Goal: Information Seeking & Learning: Learn about a topic

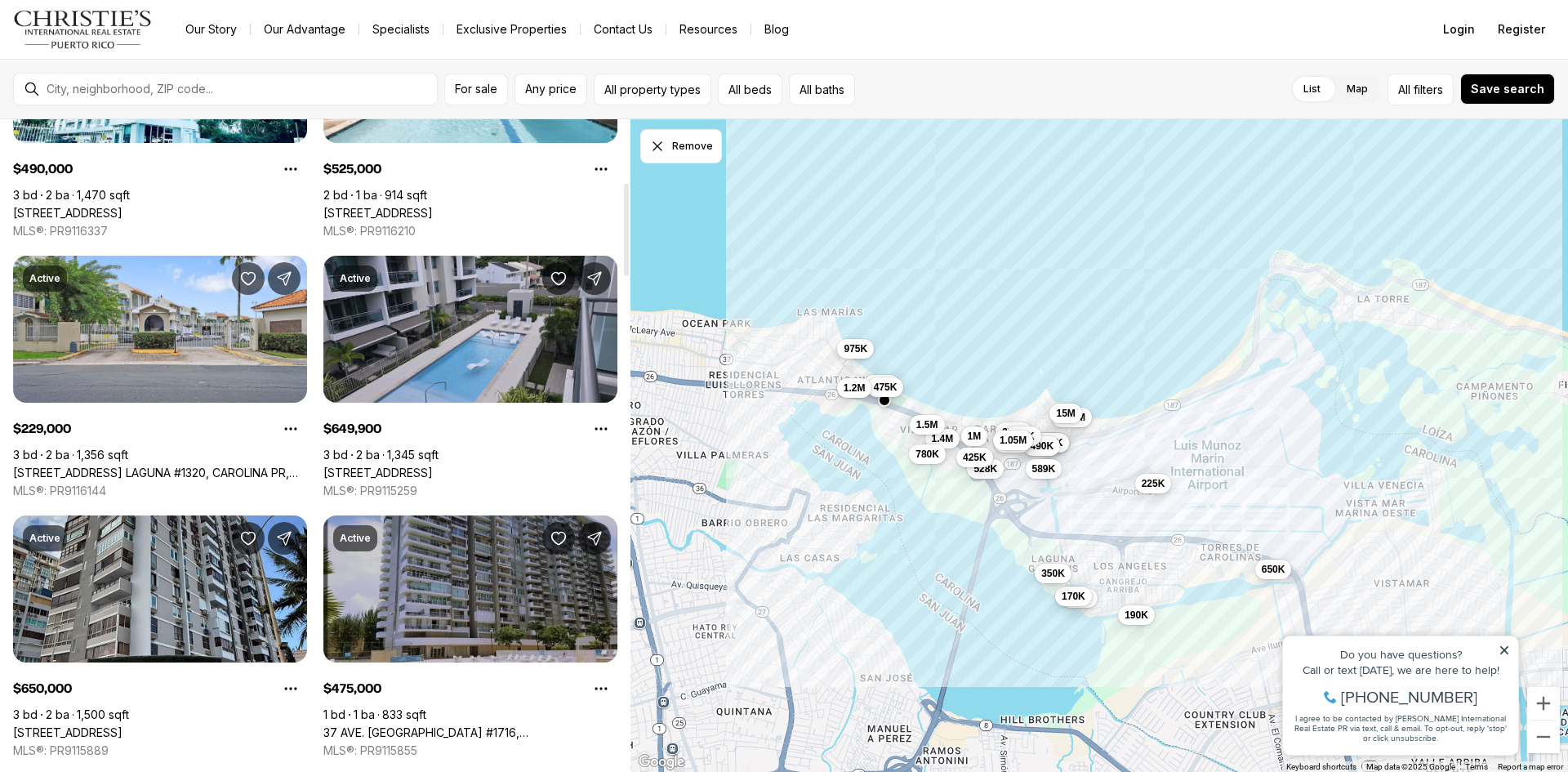
scroll to position [445, 0]
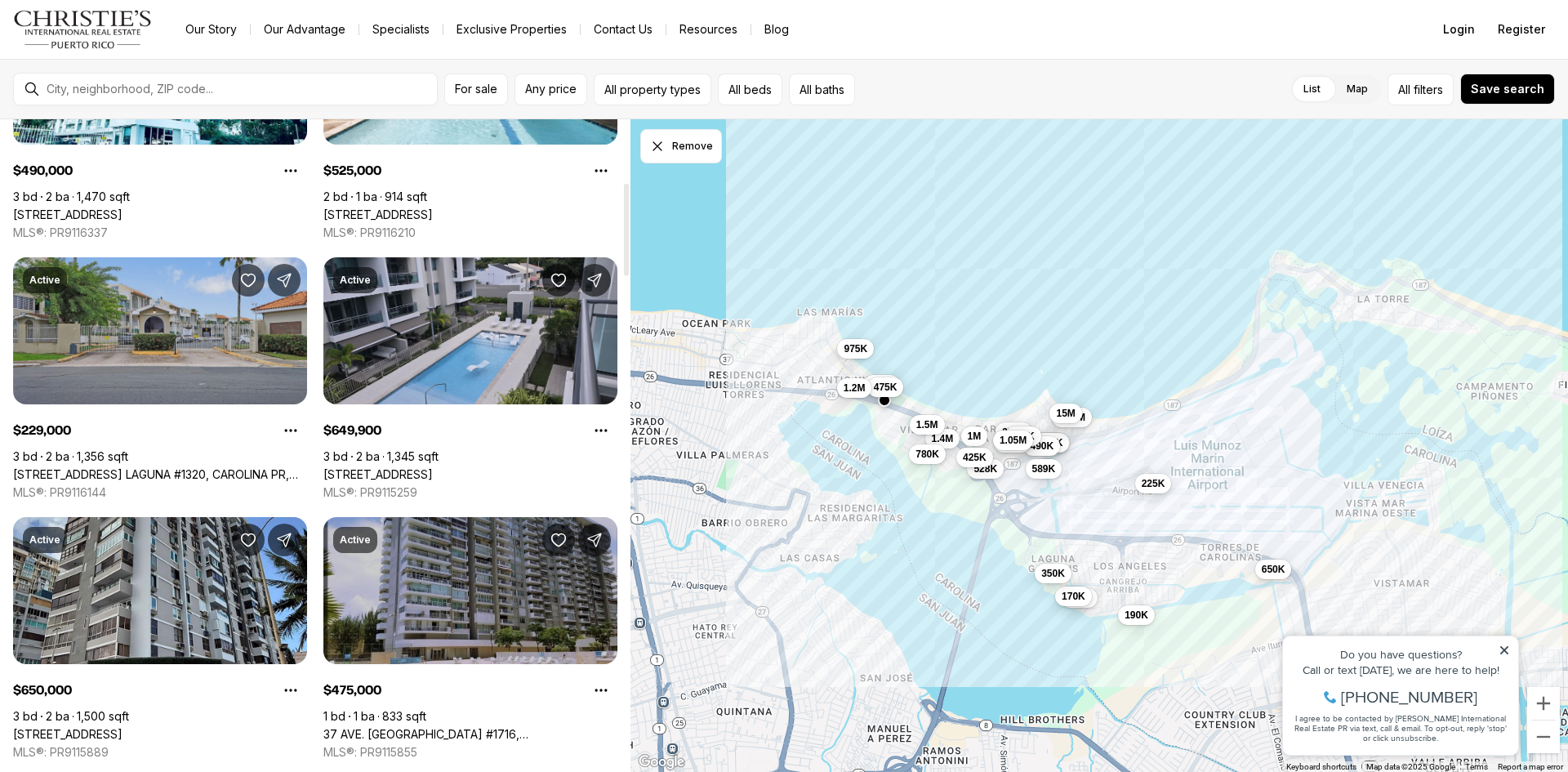
click at [225, 467] on link "[STREET_ADDRESS] LAGUNA #1320, CAROLINA PR, 00979" at bounding box center [160, 474] width 294 height 15
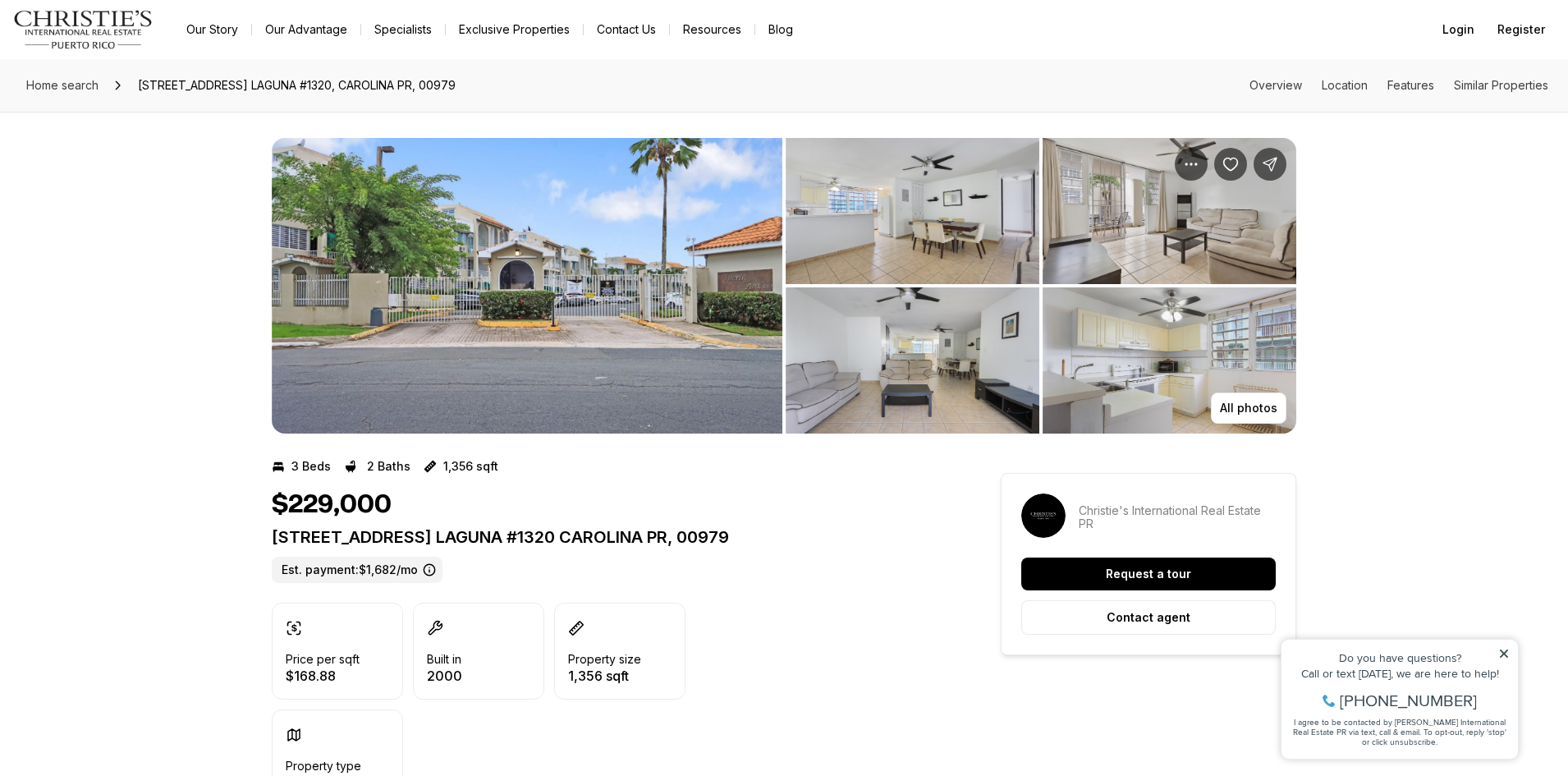
click at [453, 348] on img "View image gallery" at bounding box center [527, 286] width 511 height 296
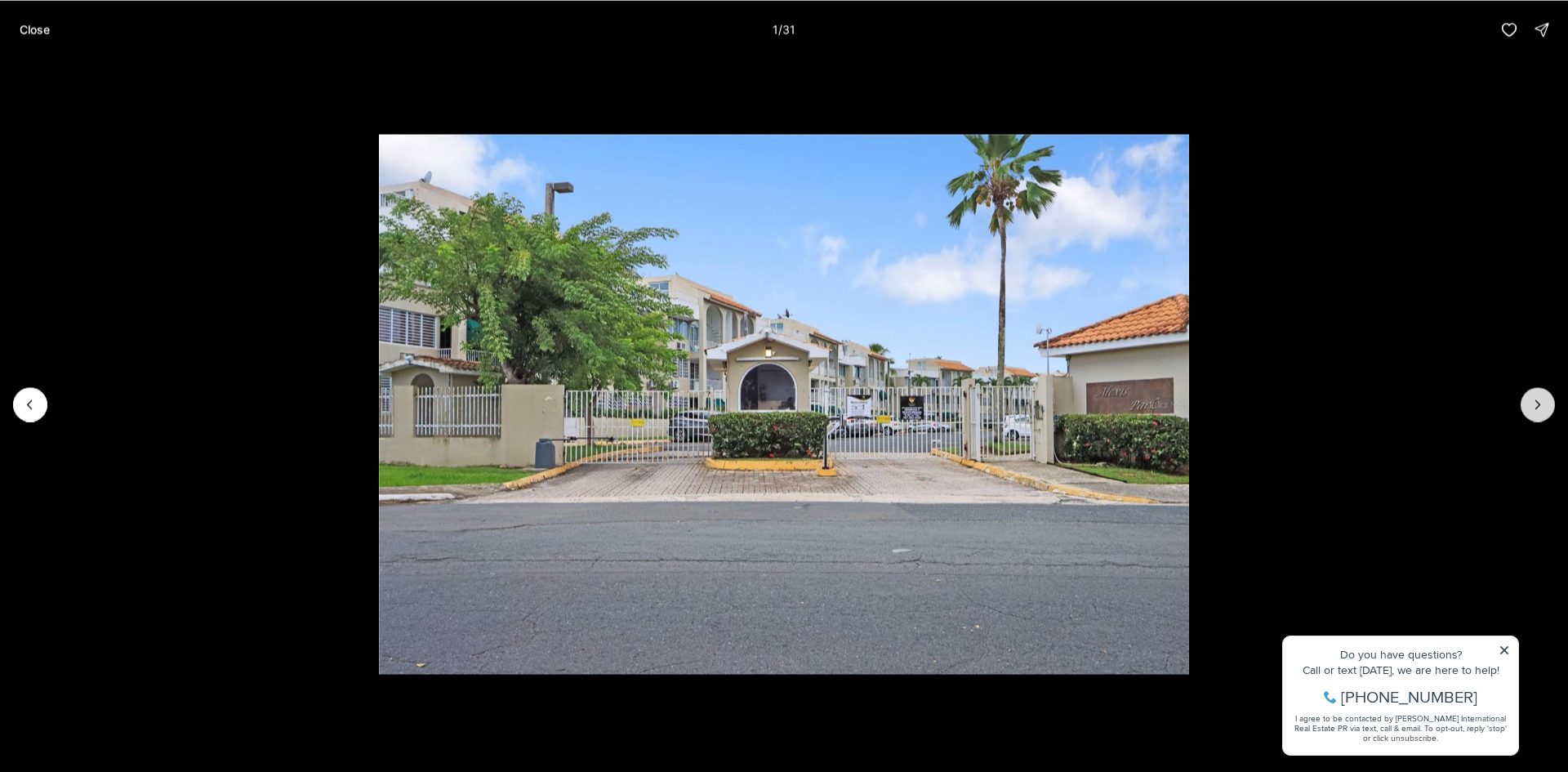
click at [1538, 402] on icon "Next slide" at bounding box center [1538, 404] width 4 height 8
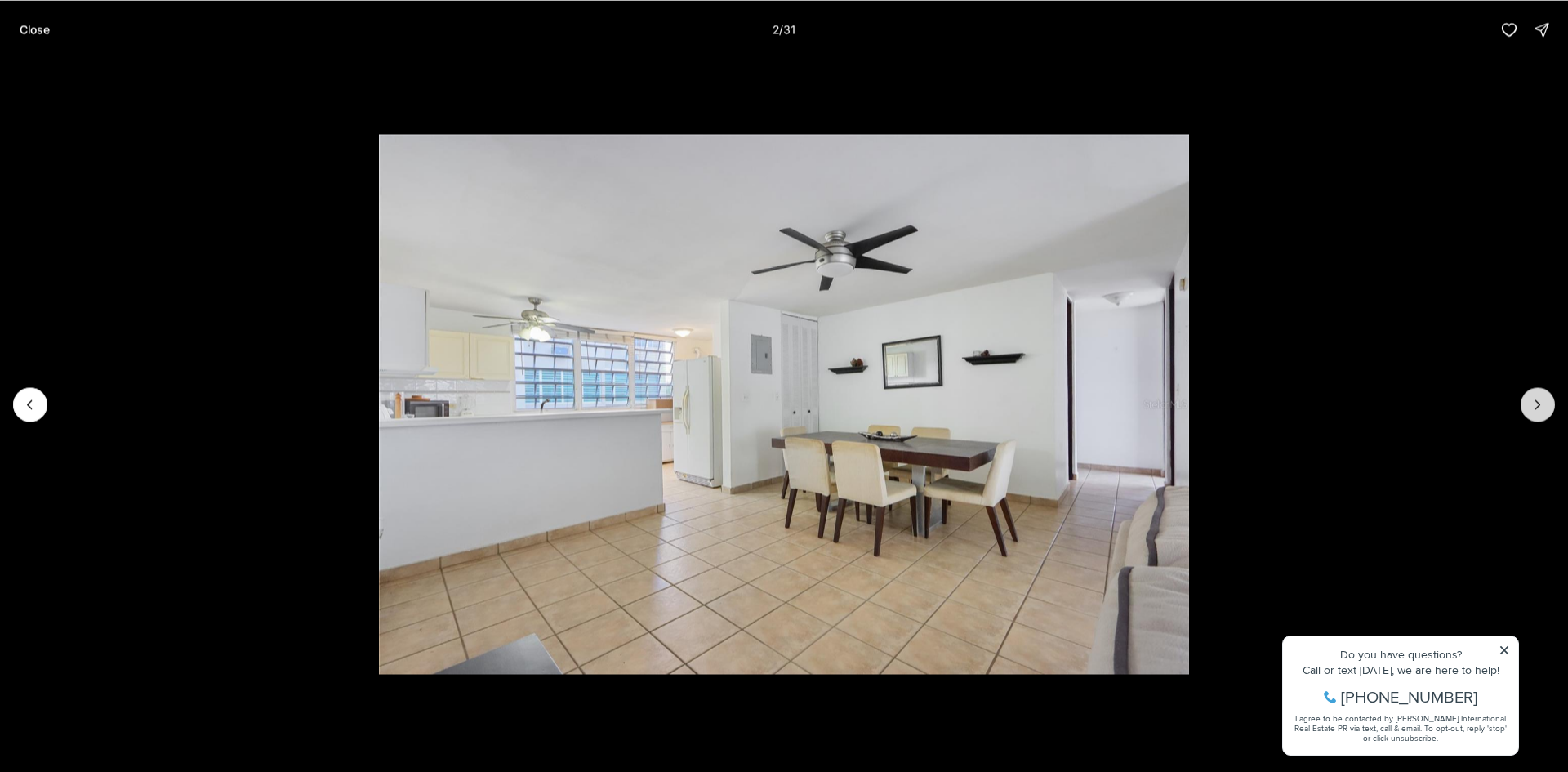
click at [1538, 402] on icon "Next slide" at bounding box center [1538, 404] width 4 height 8
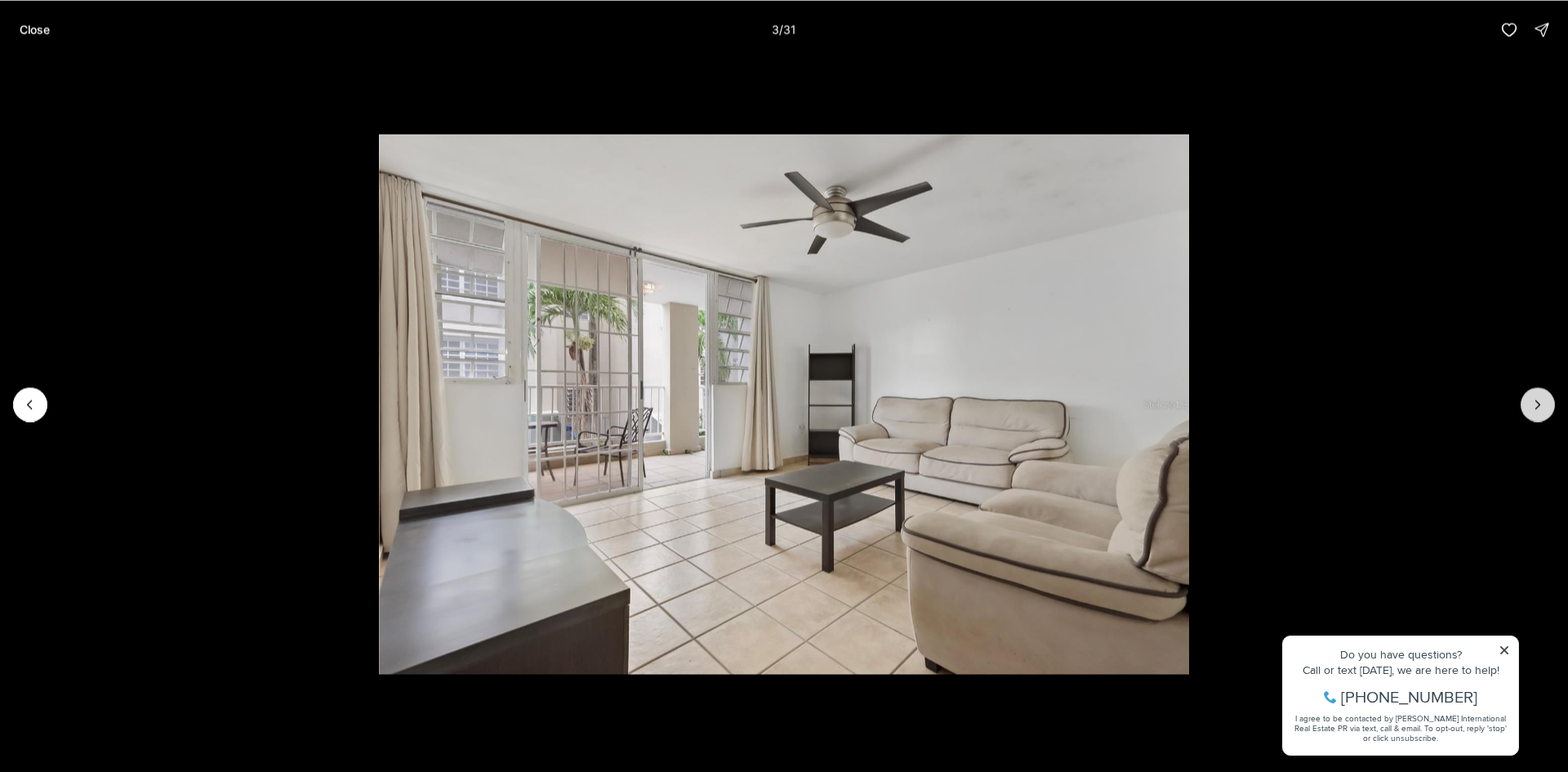
click at [1538, 401] on icon "Next slide" at bounding box center [1538, 404] width 17 height 17
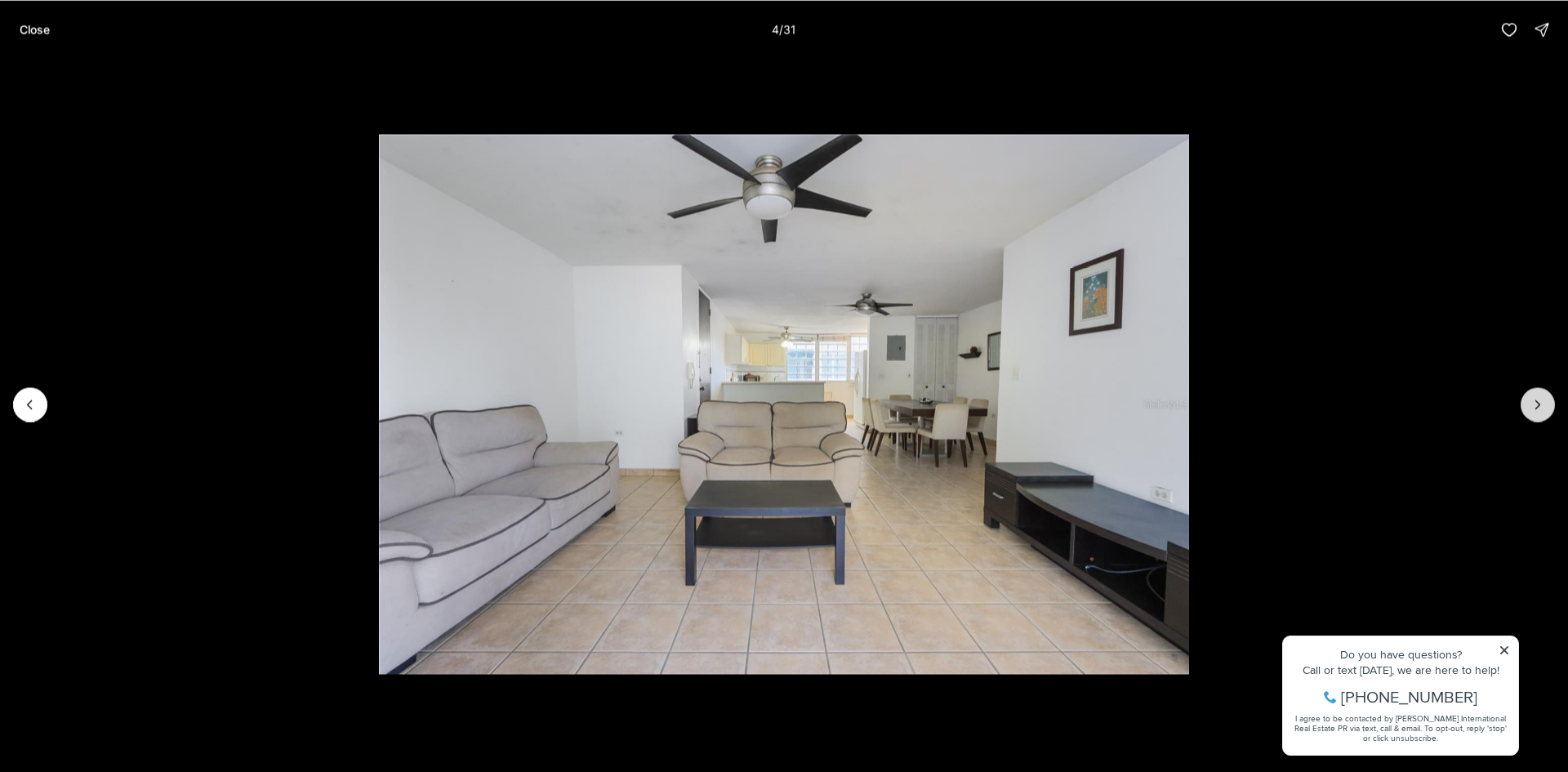
click at [1538, 401] on icon "Next slide" at bounding box center [1538, 404] width 17 height 17
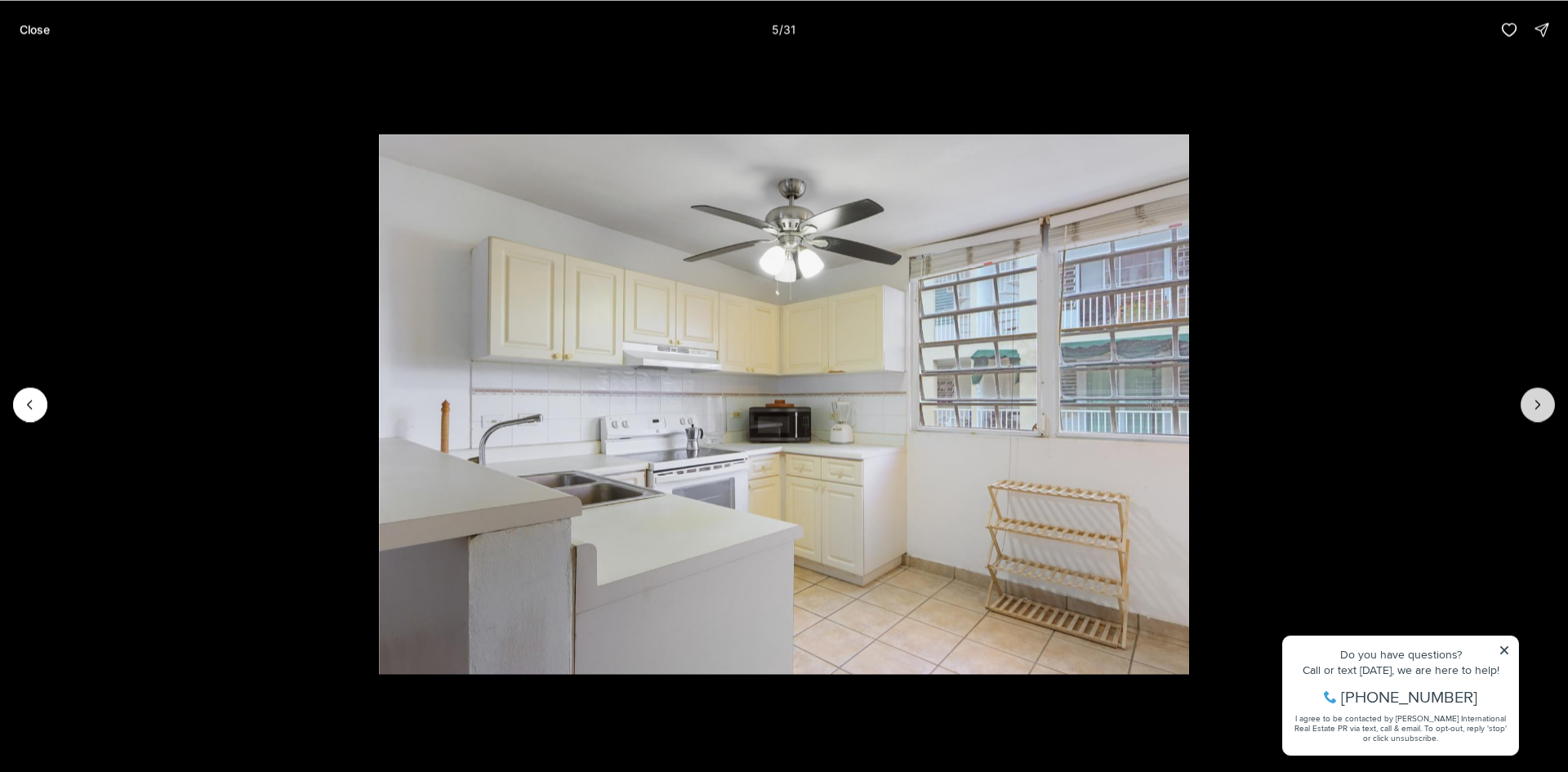
click at [1538, 401] on icon "Next slide" at bounding box center [1538, 404] width 17 height 17
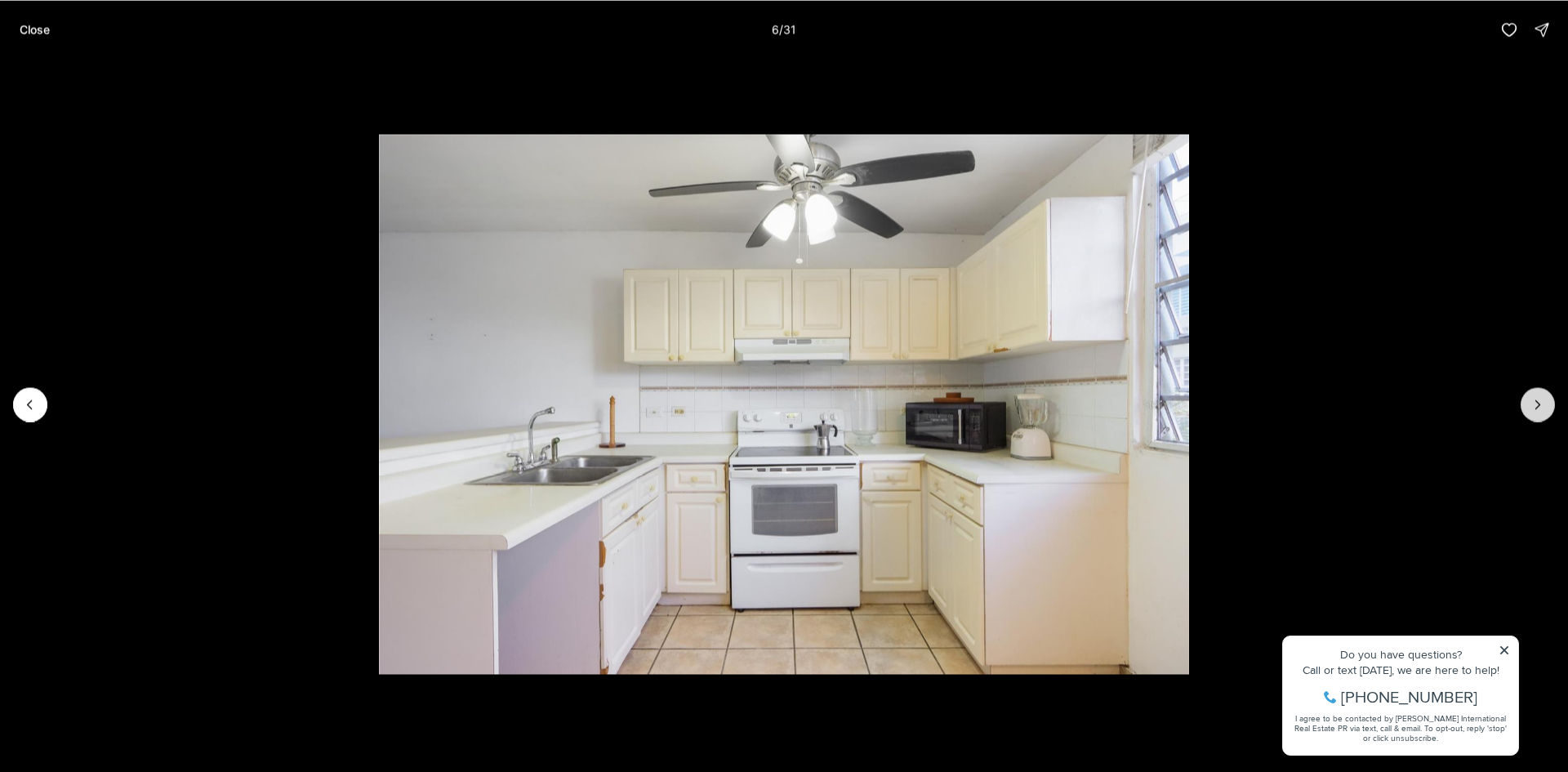
click at [1538, 401] on icon "Next slide" at bounding box center [1538, 404] width 17 height 17
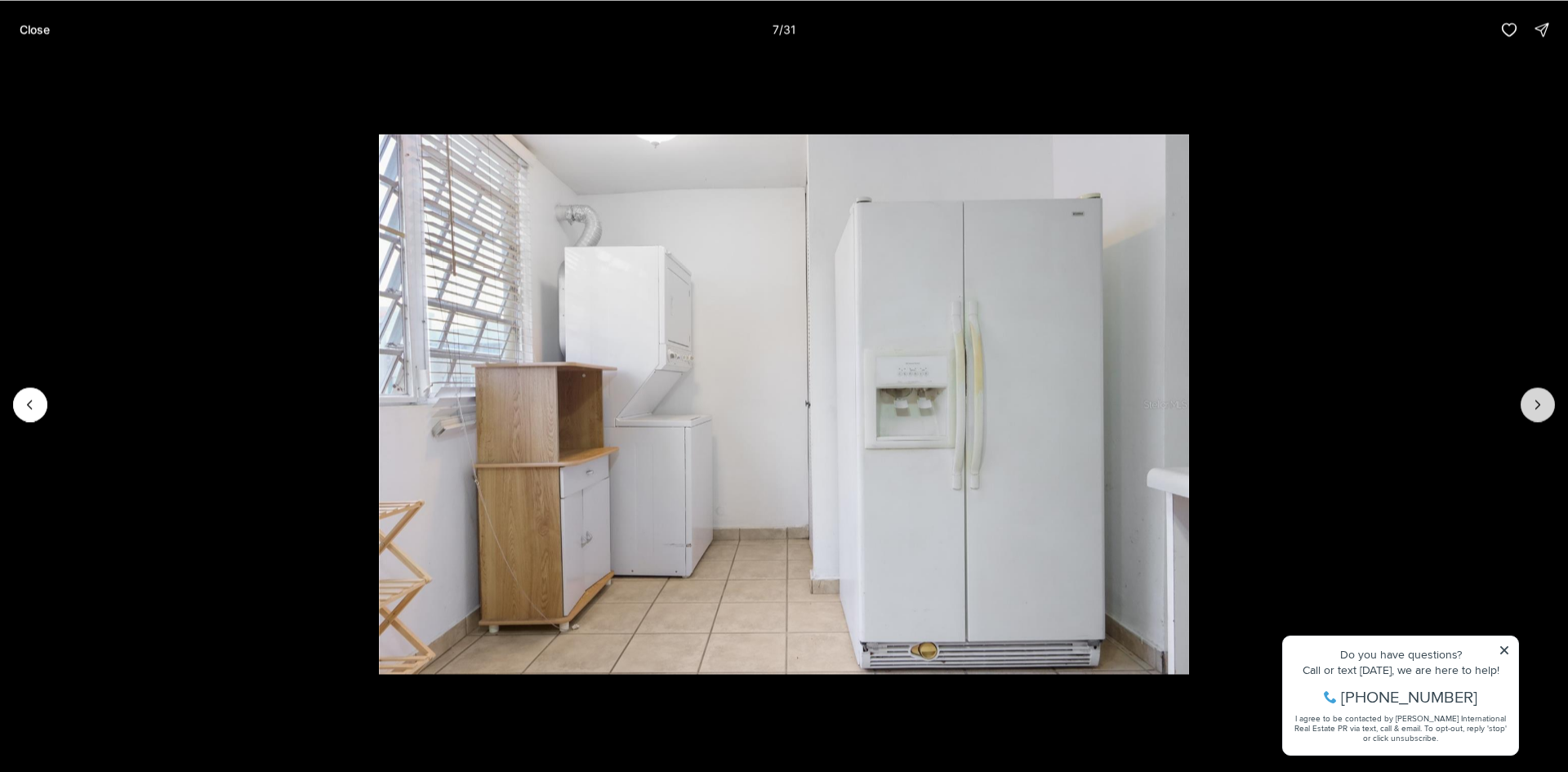
click at [1538, 401] on icon "Next slide" at bounding box center [1538, 404] width 17 height 17
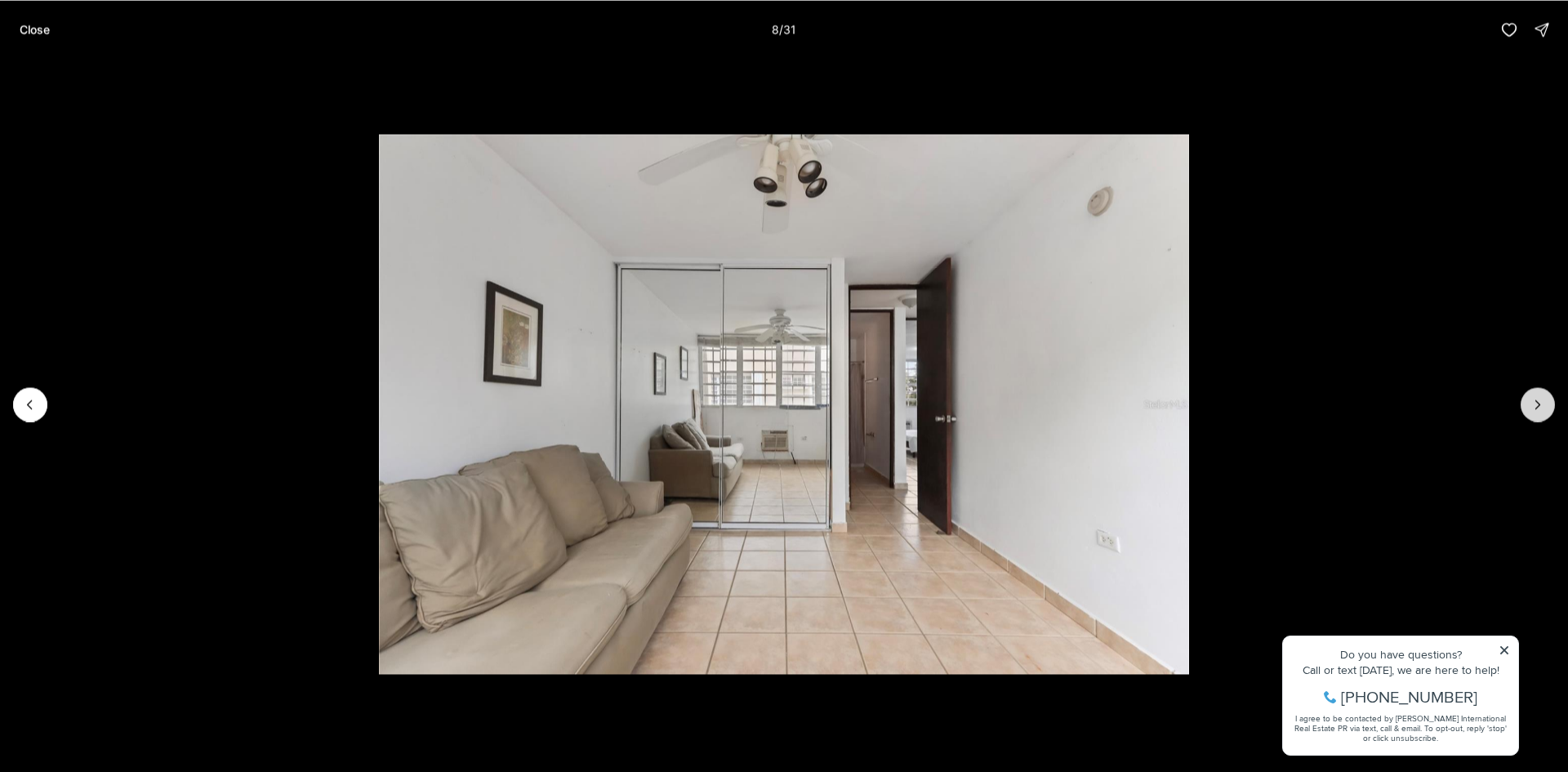
click at [1538, 401] on icon "Next slide" at bounding box center [1538, 404] width 17 height 17
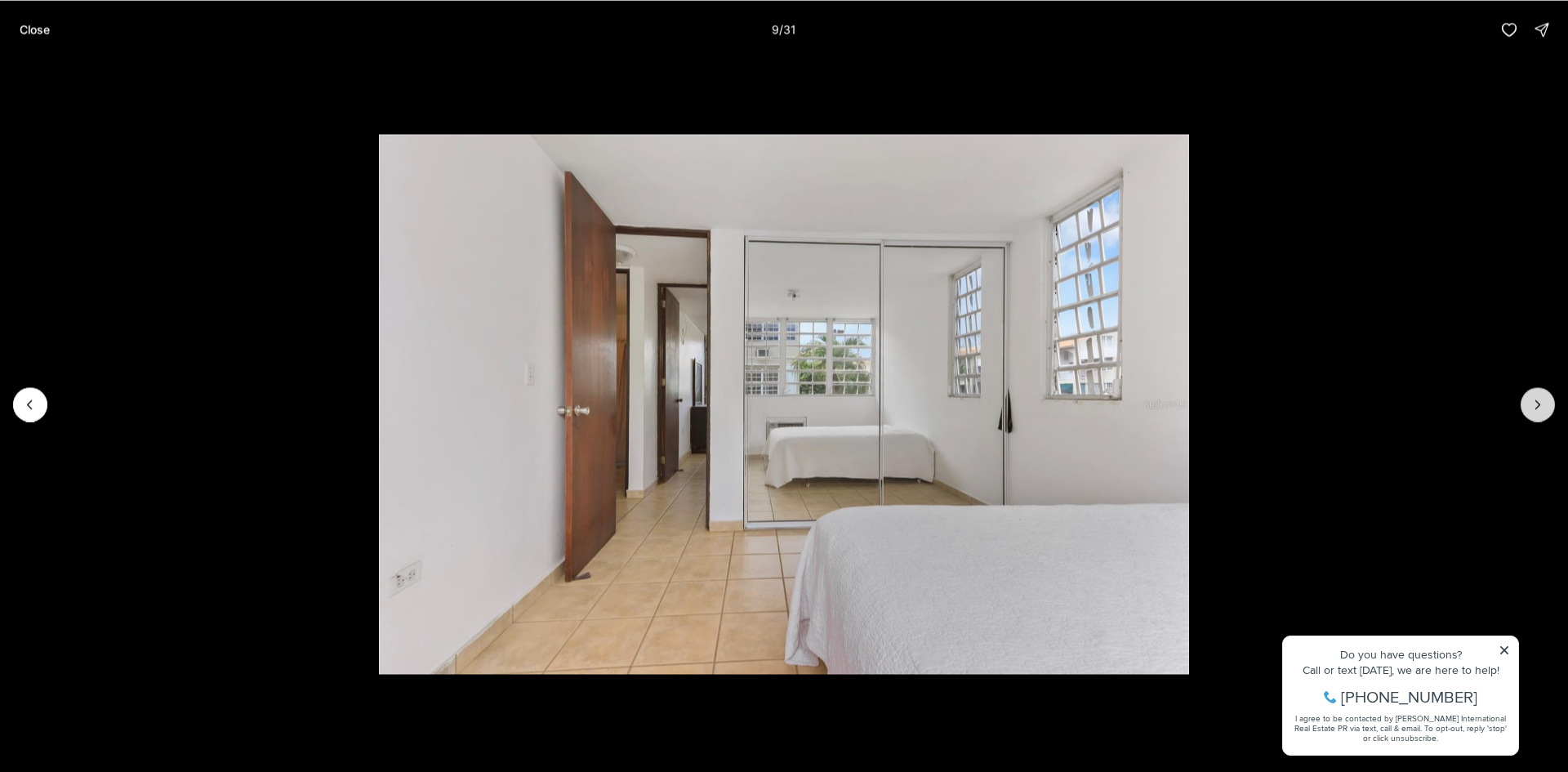
click at [1538, 401] on icon "Next slide" at bounding box center [1538, 404] width 17 height 17
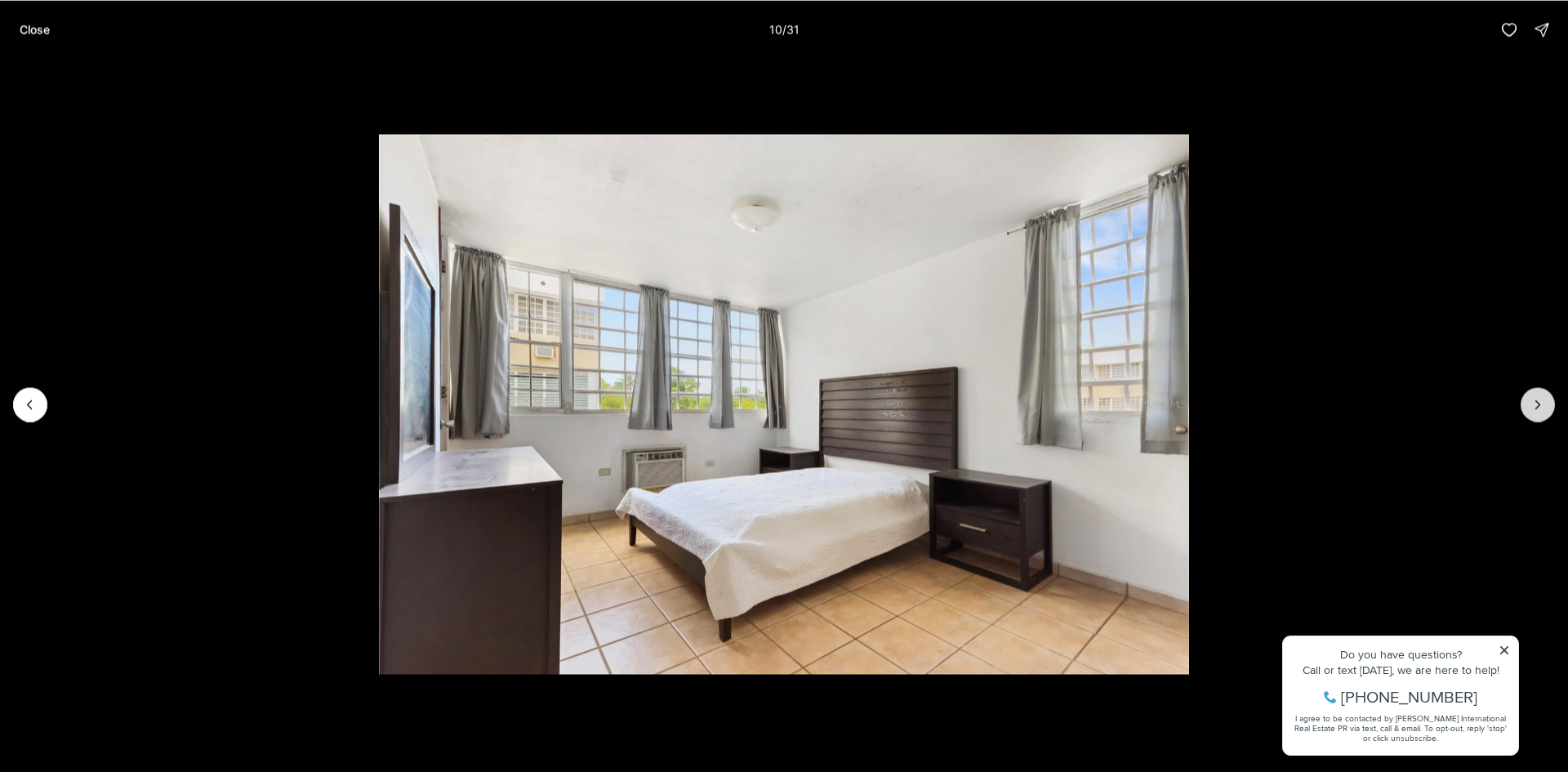
click at [1538, 401] on icon "Next slide" at bounding box center [1538, 404] width 17 height 17
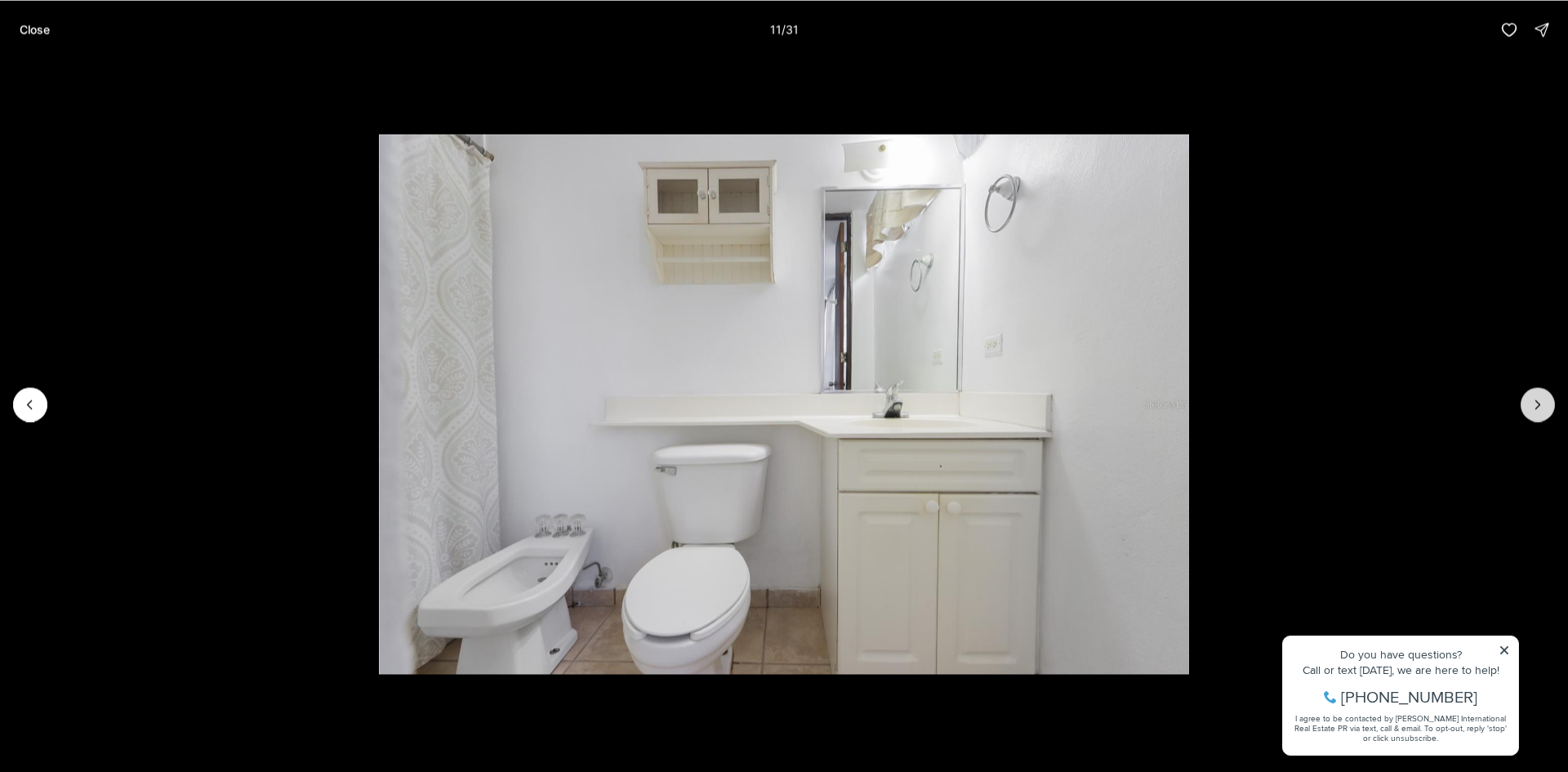
click at [1538, 401] on icon "Next slide" at bounding box center [1538, 404] width 17 height 17
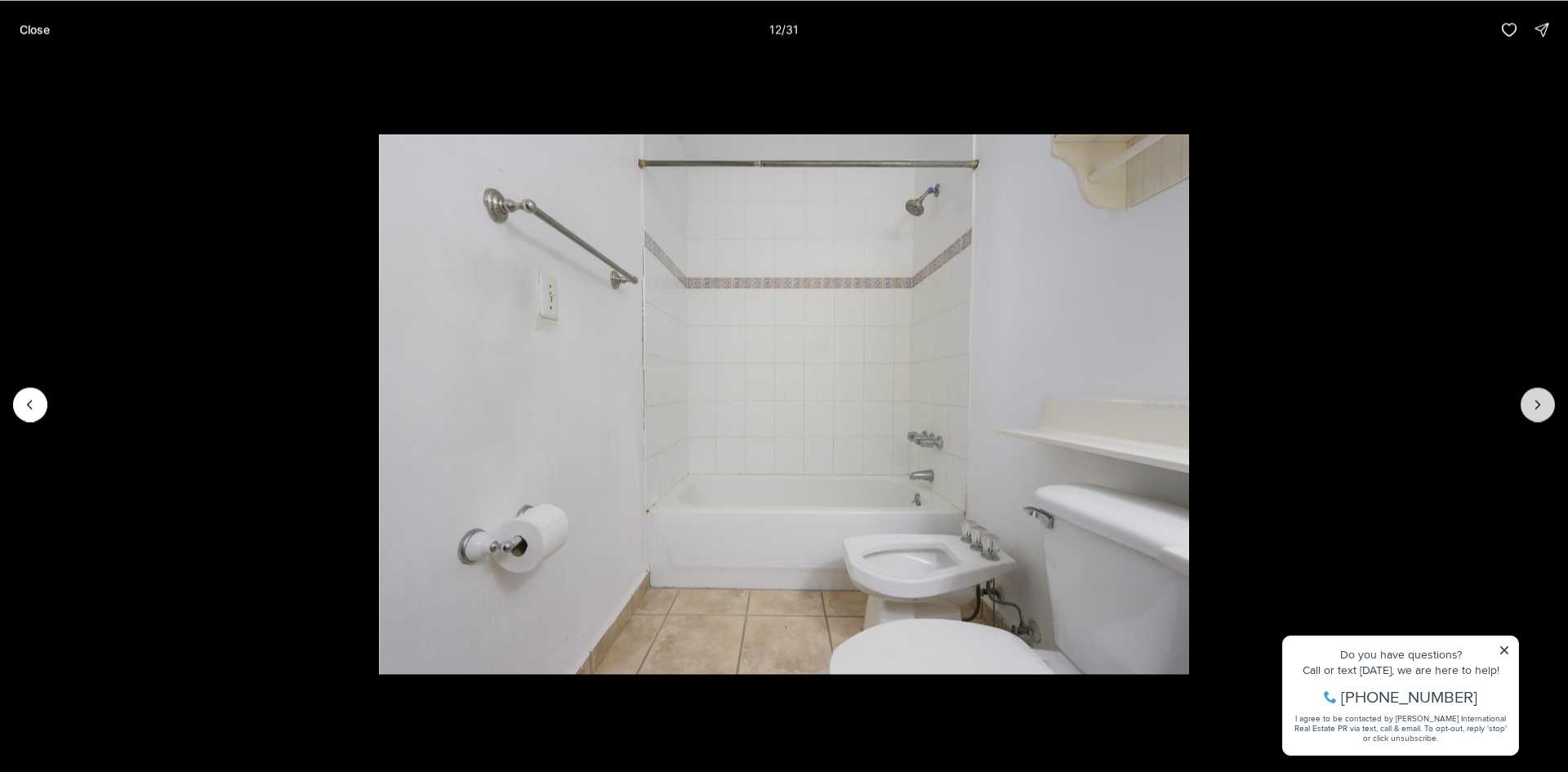
click at [1538, 401] on icon "Next slide" at bounding box center [1538, 404] width 17 height 17
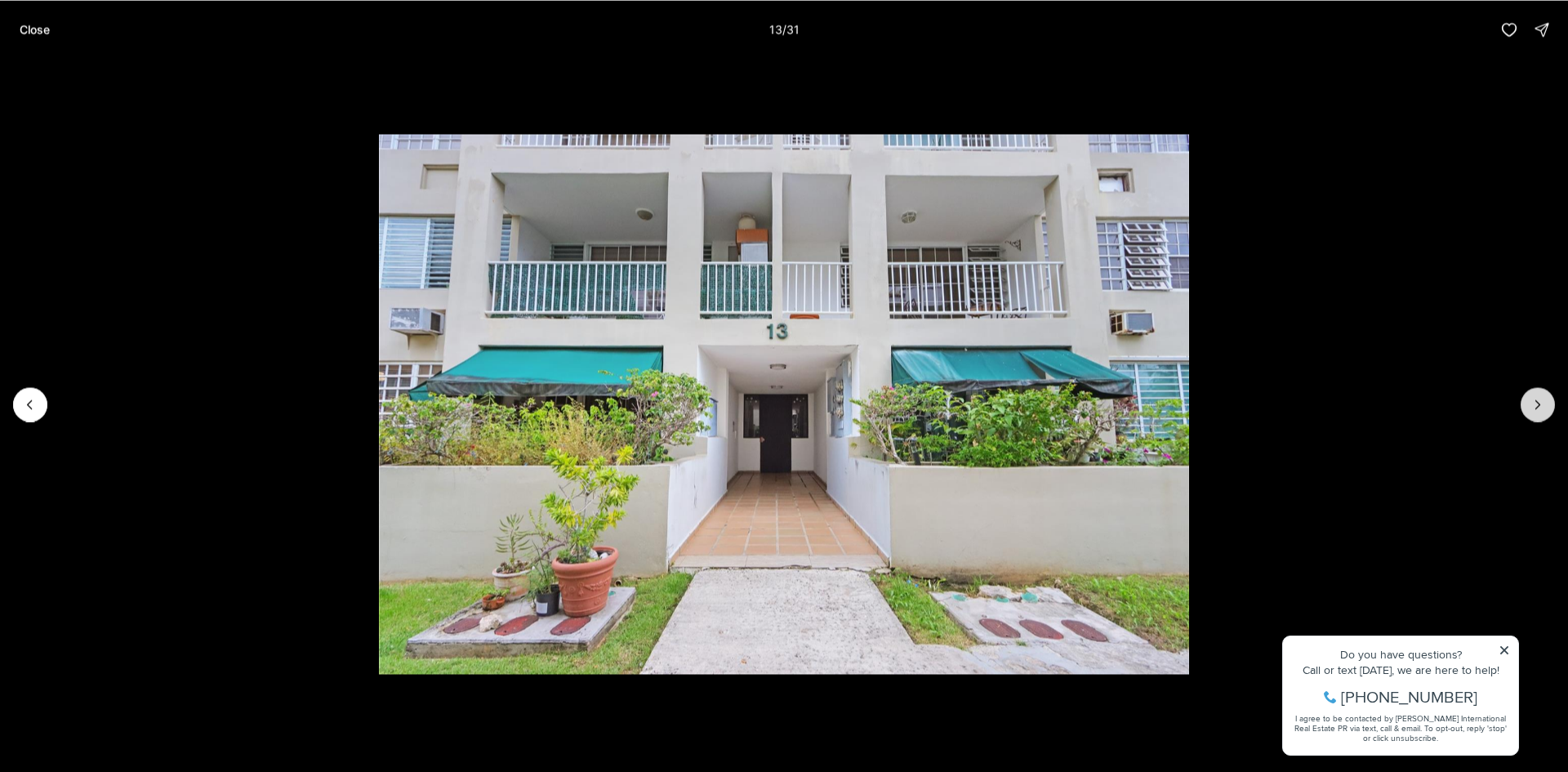
click at [1538, 401] on icon "Next slide" at bounding box center [1538, 404] width 17 height 17
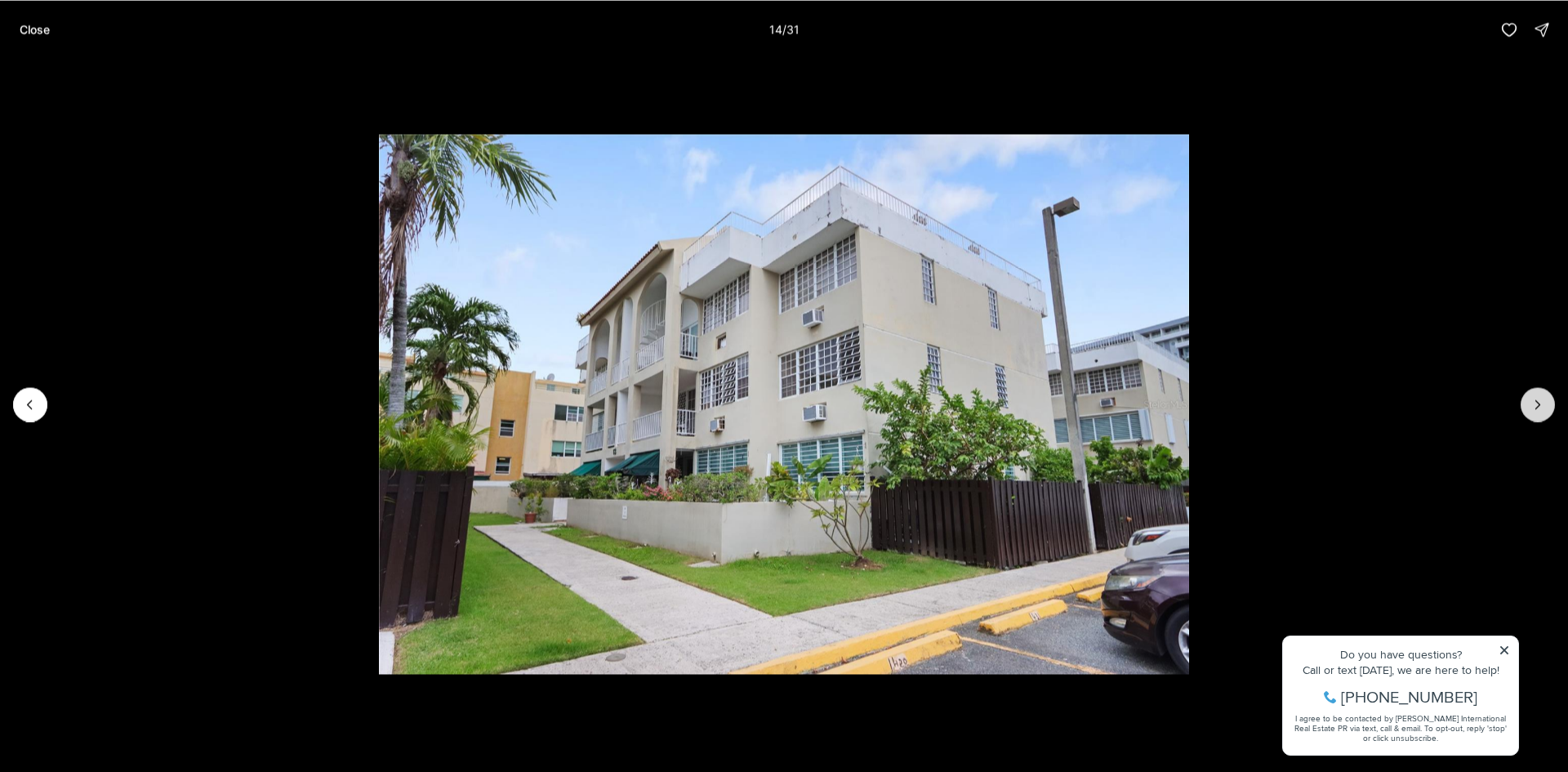
click at [1538, 401] on icon "Next slide" at bounding box center [1538, 404] width 17 height 17
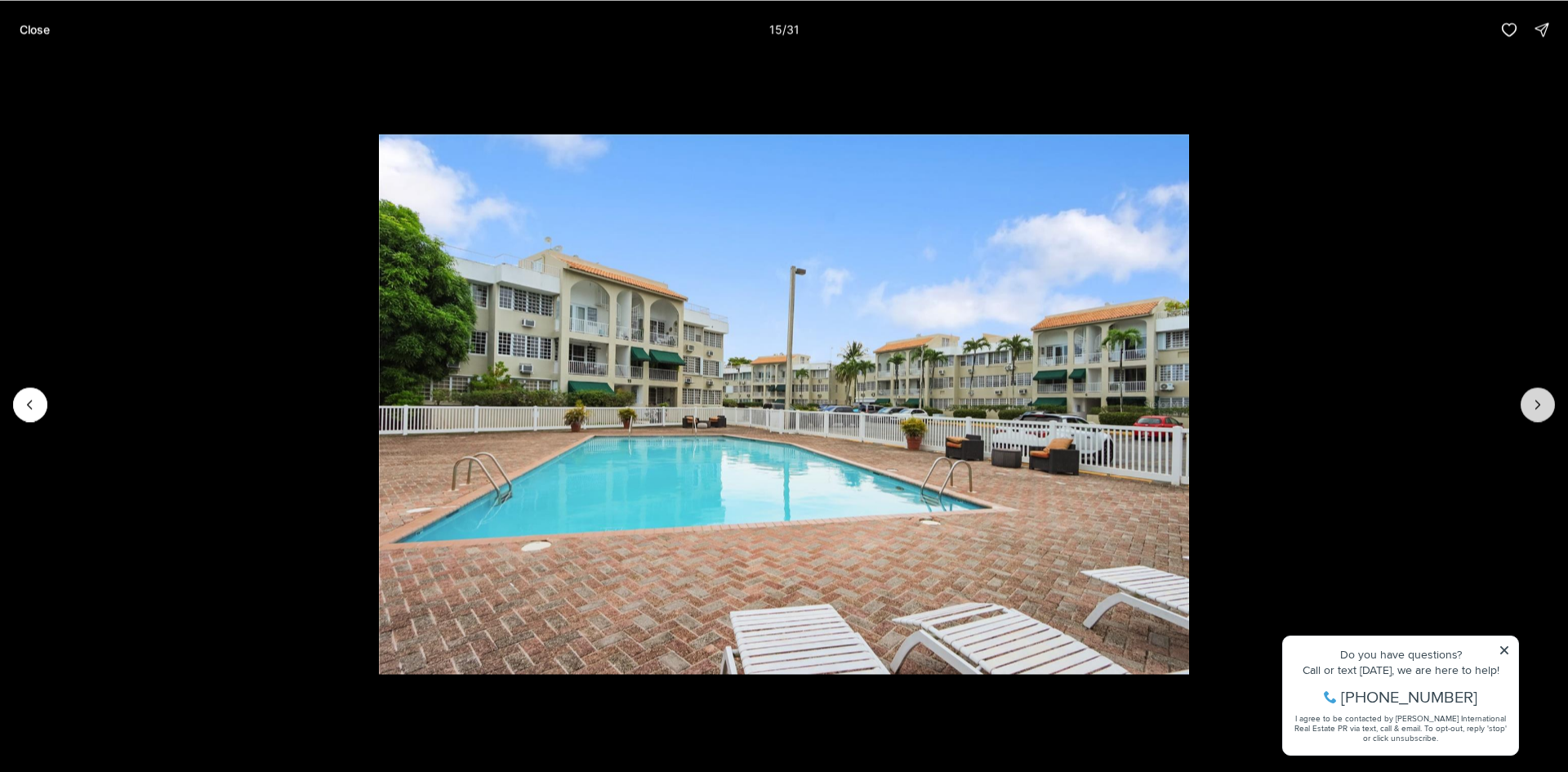
click at [1538, 400] on icon "Next slide" at bounding box center [1538, 404] width 17 height 17
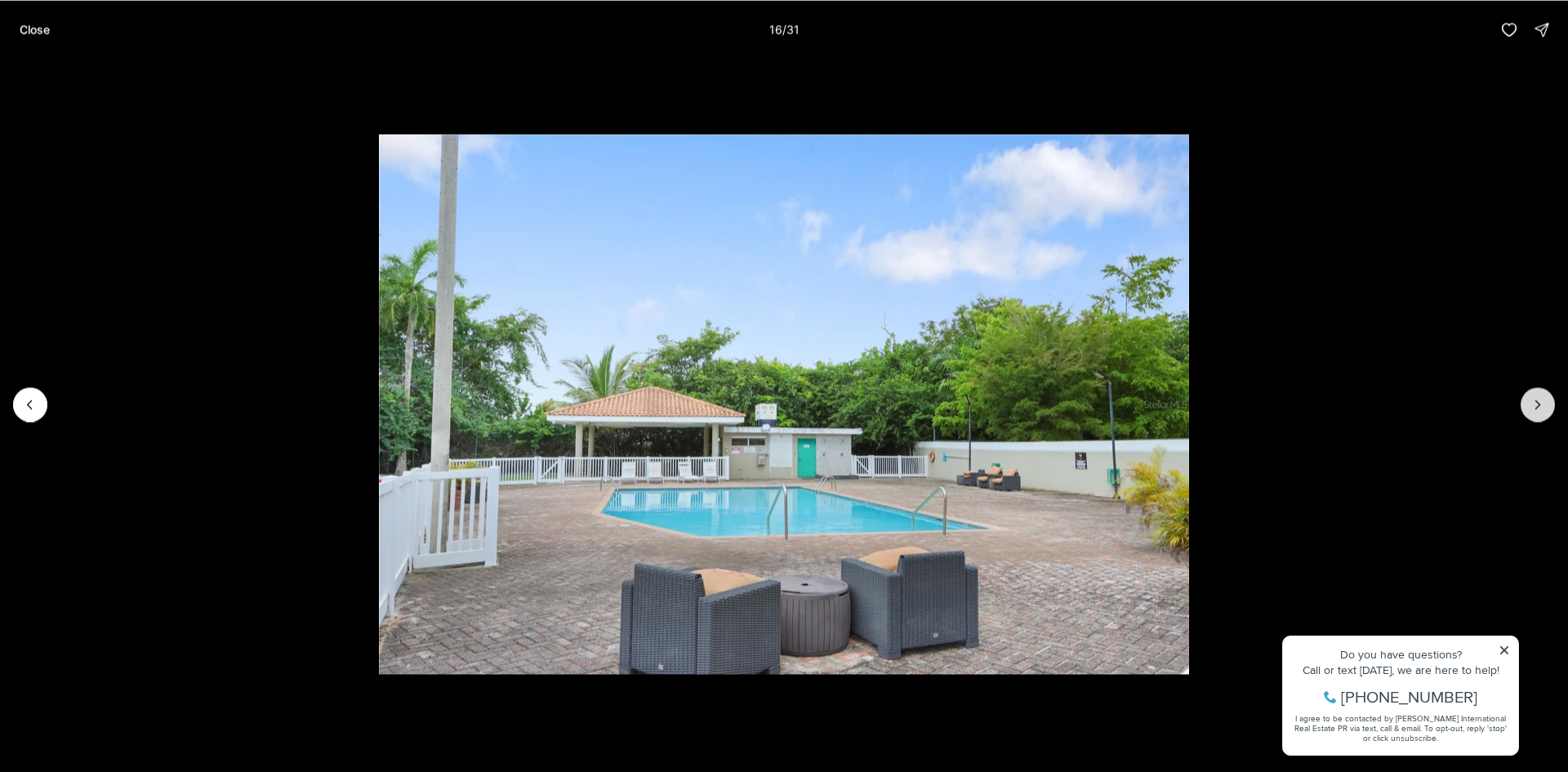
click at [1538, 399] on icon "Next slide" at bounding box center [1538, 404] width 17 height 17
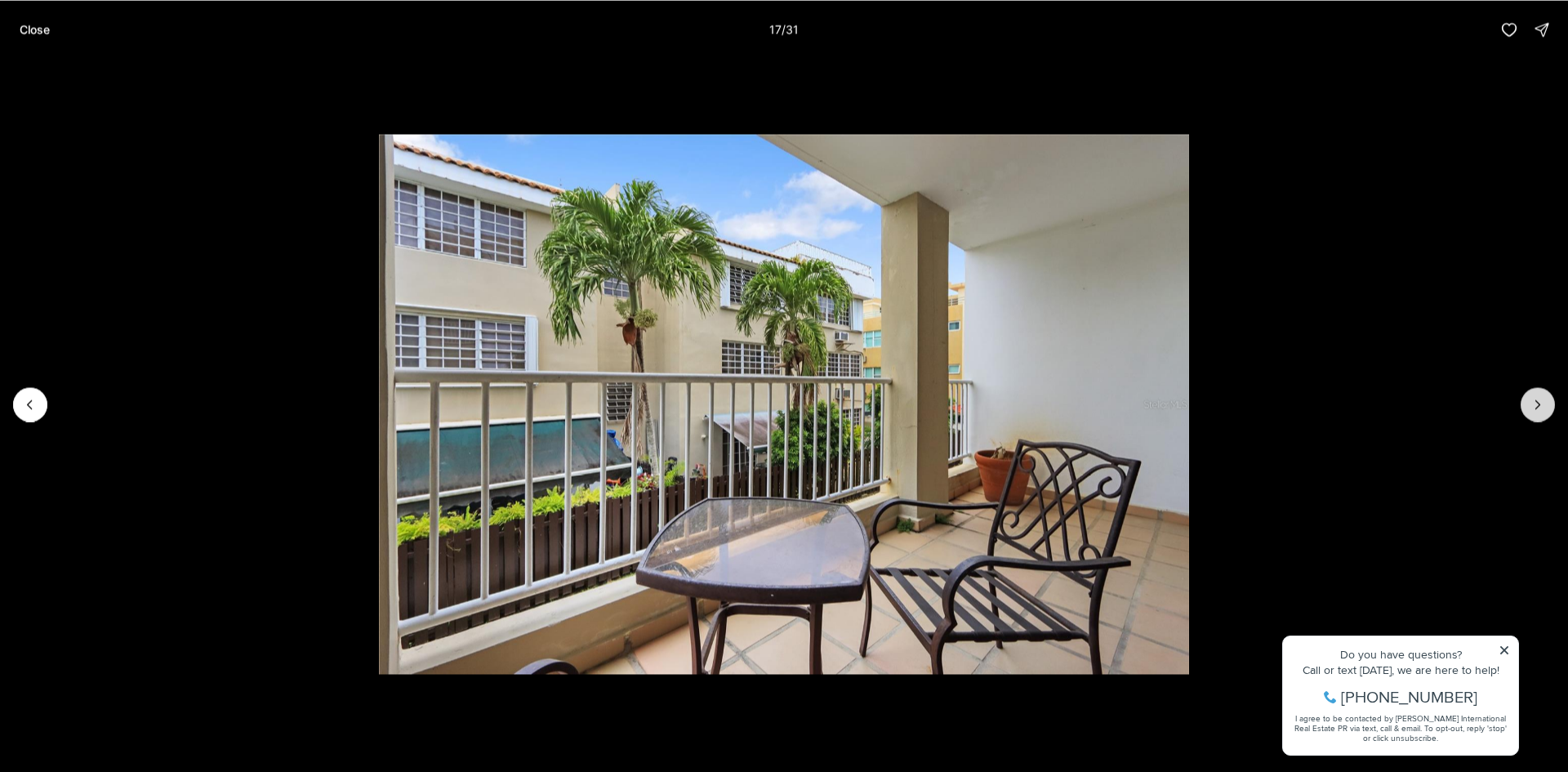
click at [1538, 399] on icon "Next slide" at bounding box center [1538, 404] width 17 height 17
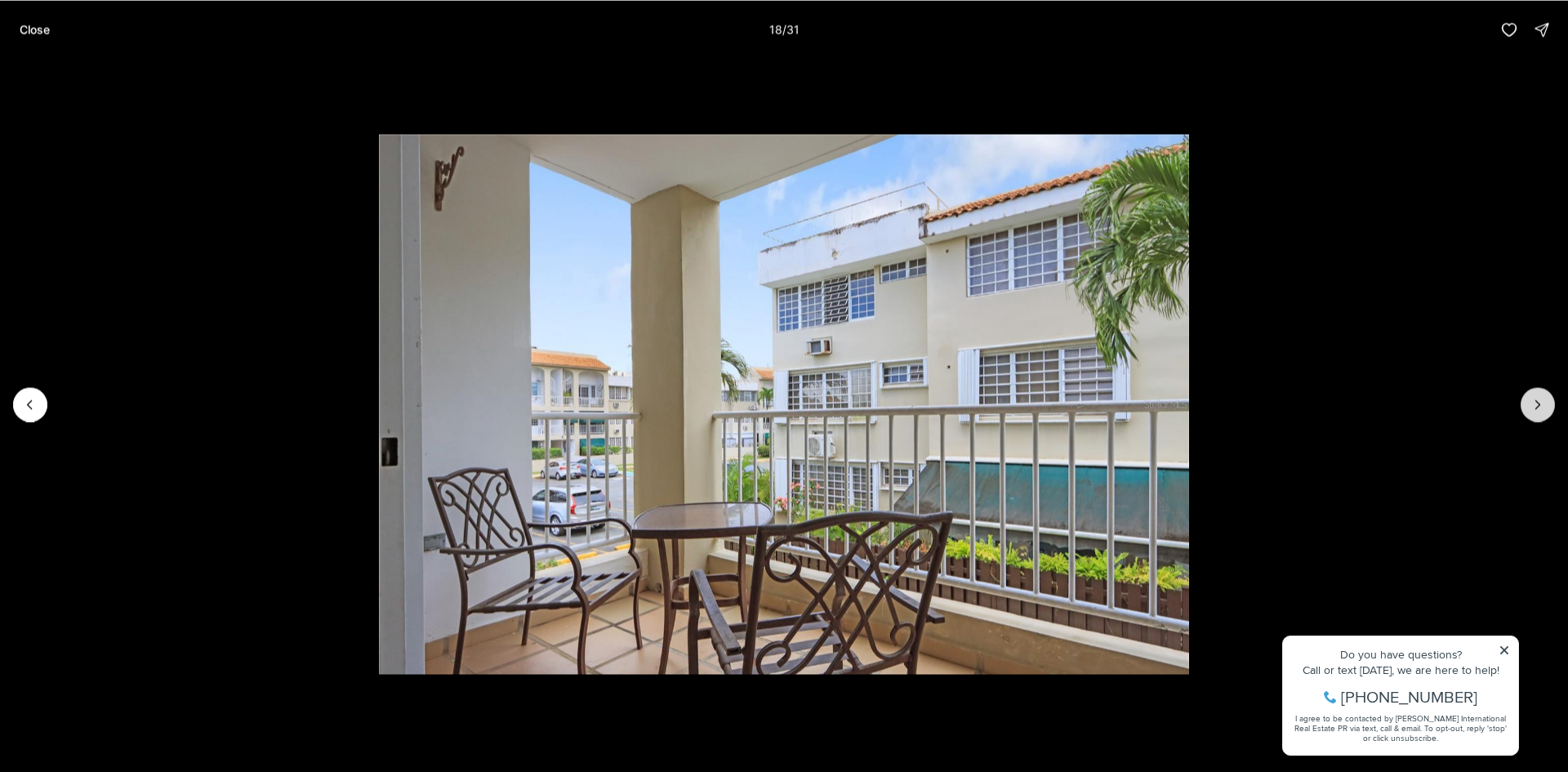
click at [1538, 399] on icon "Next slide" at bounding box center [1538, 404] width 17 height 17
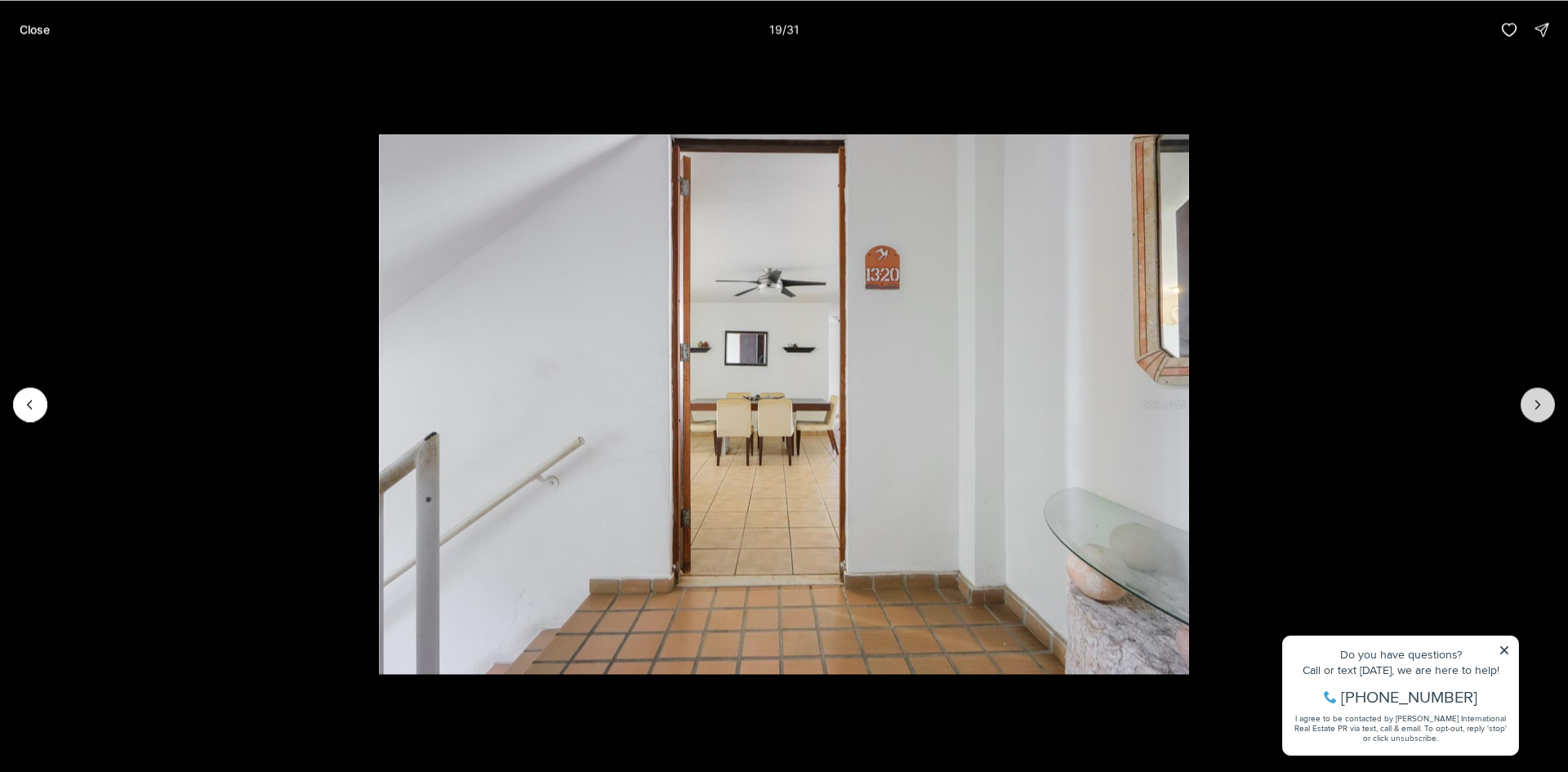
click at [1538, 399] on icon "Next slide" at bounding box center [1538, 404] width 17 height 17
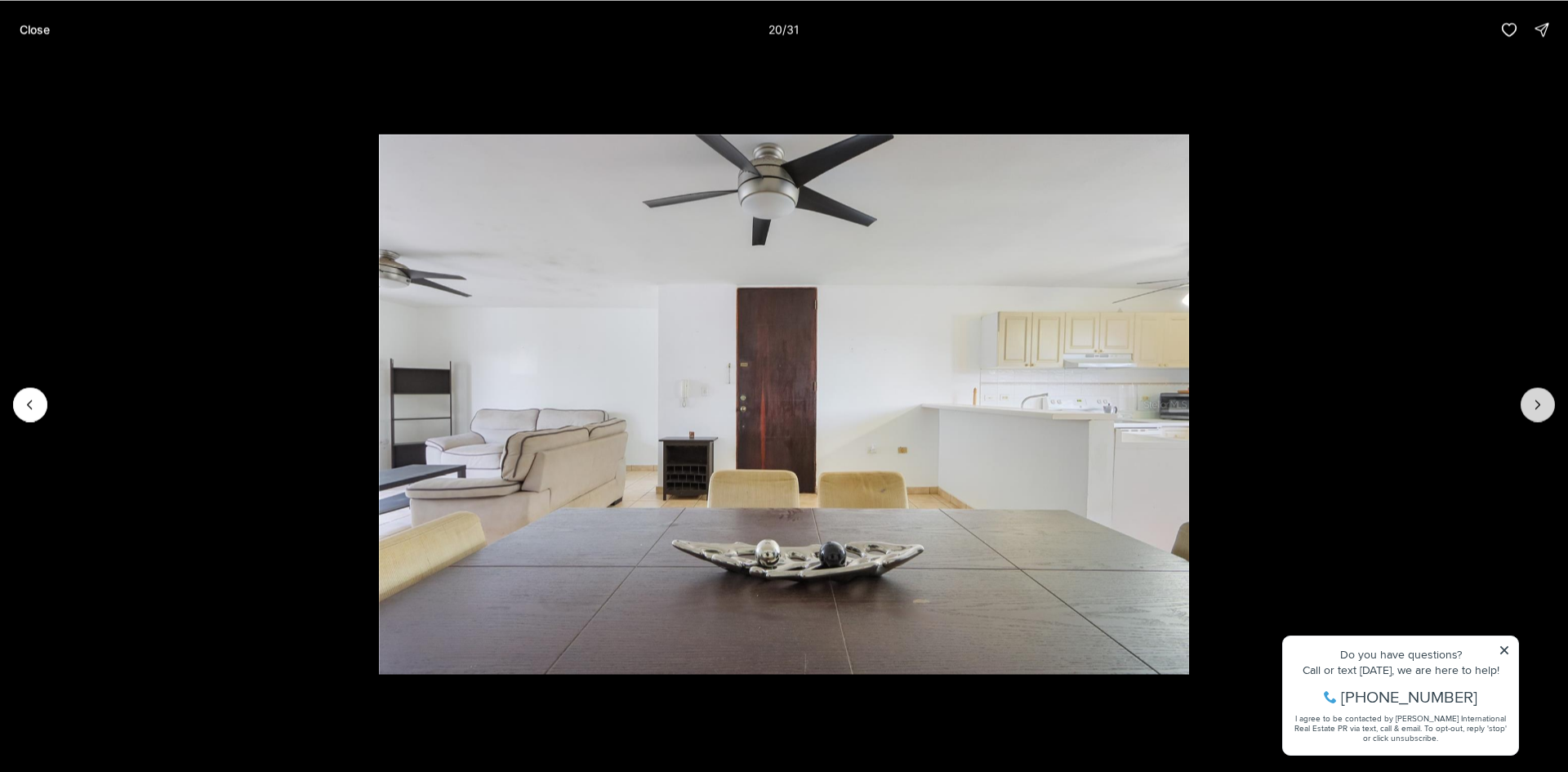
click at [1538, 399] on icon "Next slide" at bounding box center [1538, 404] width 17 height 17
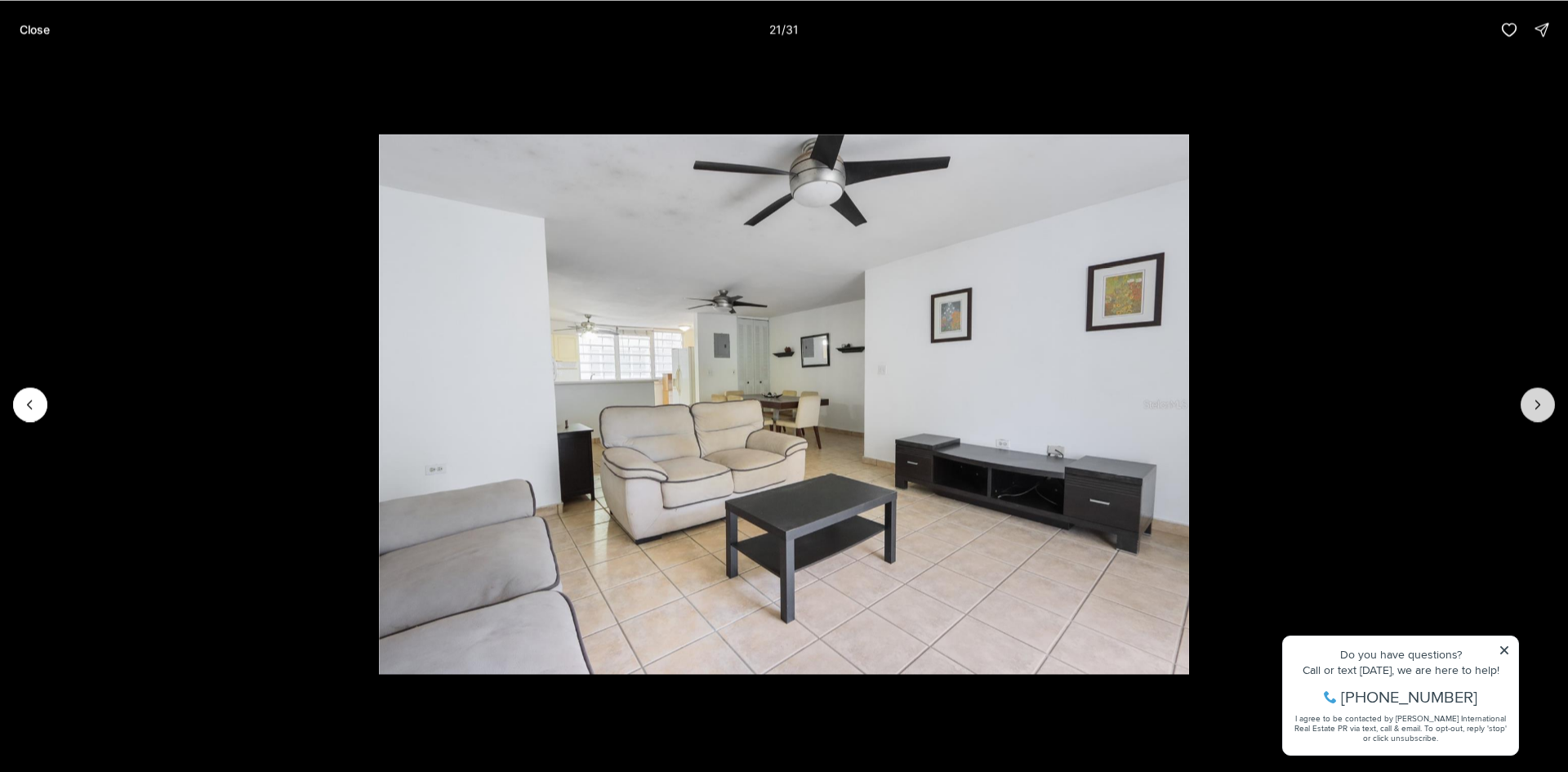
click at [1538, 399] on icon "Next slide" at bounding box center [1538, 404] width 17 height 17
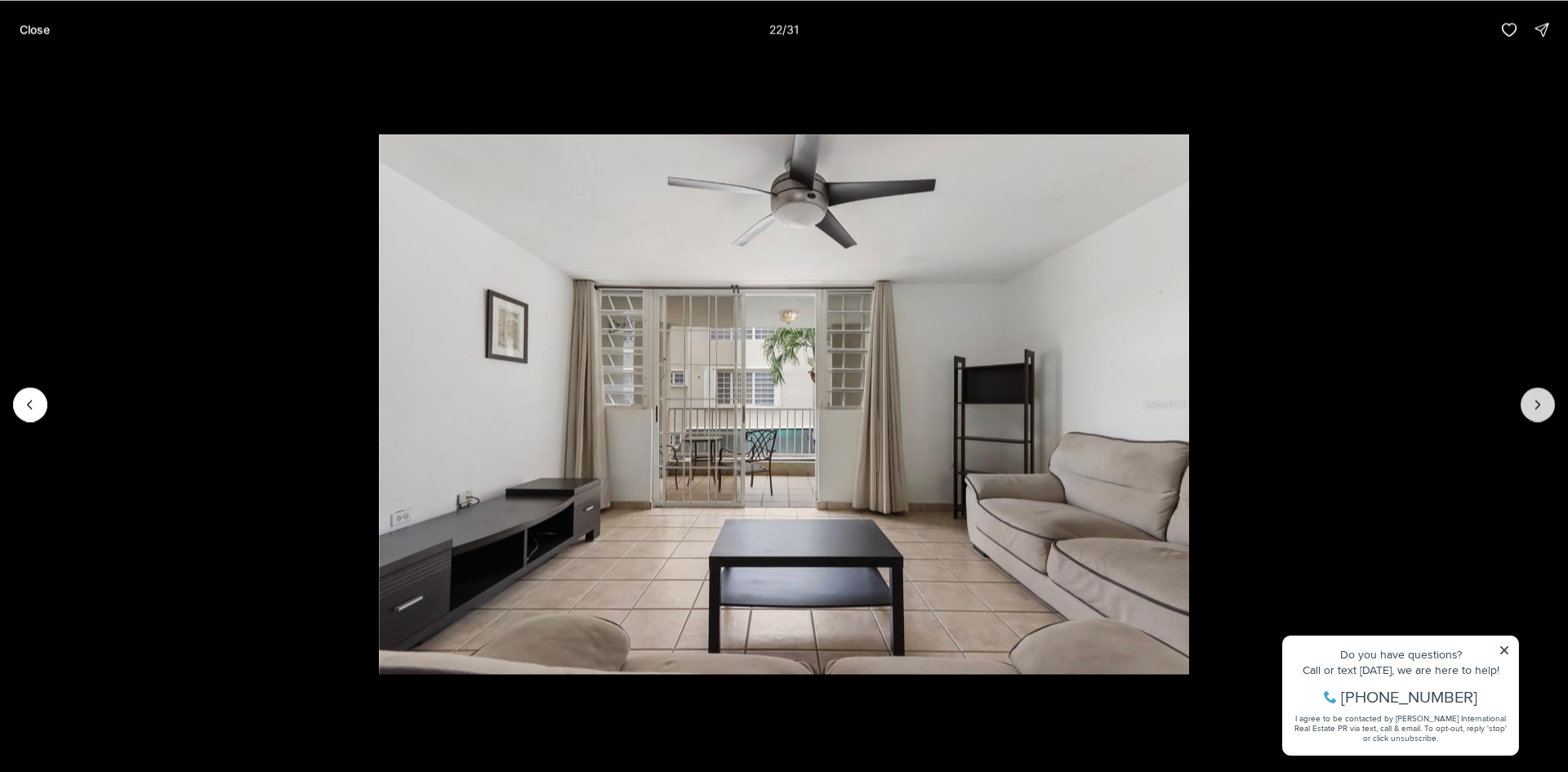
click at [1538, 399] on icon "Next slide" at bounding box center [1538, 404] width 17 height 17
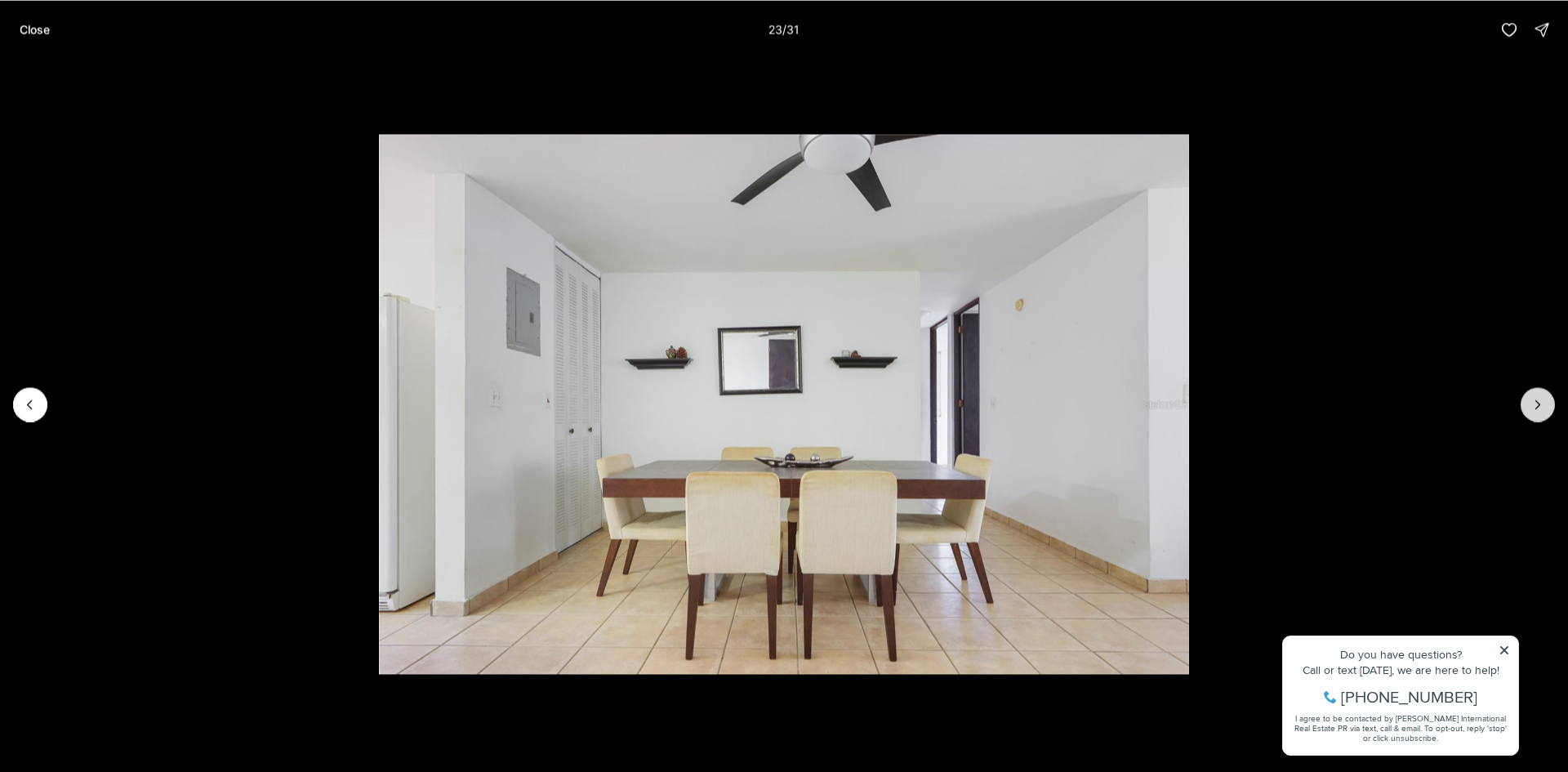
click at [1538, 399] on icon "Next slide" at bounding box center [1538, 404] width 17 height 17
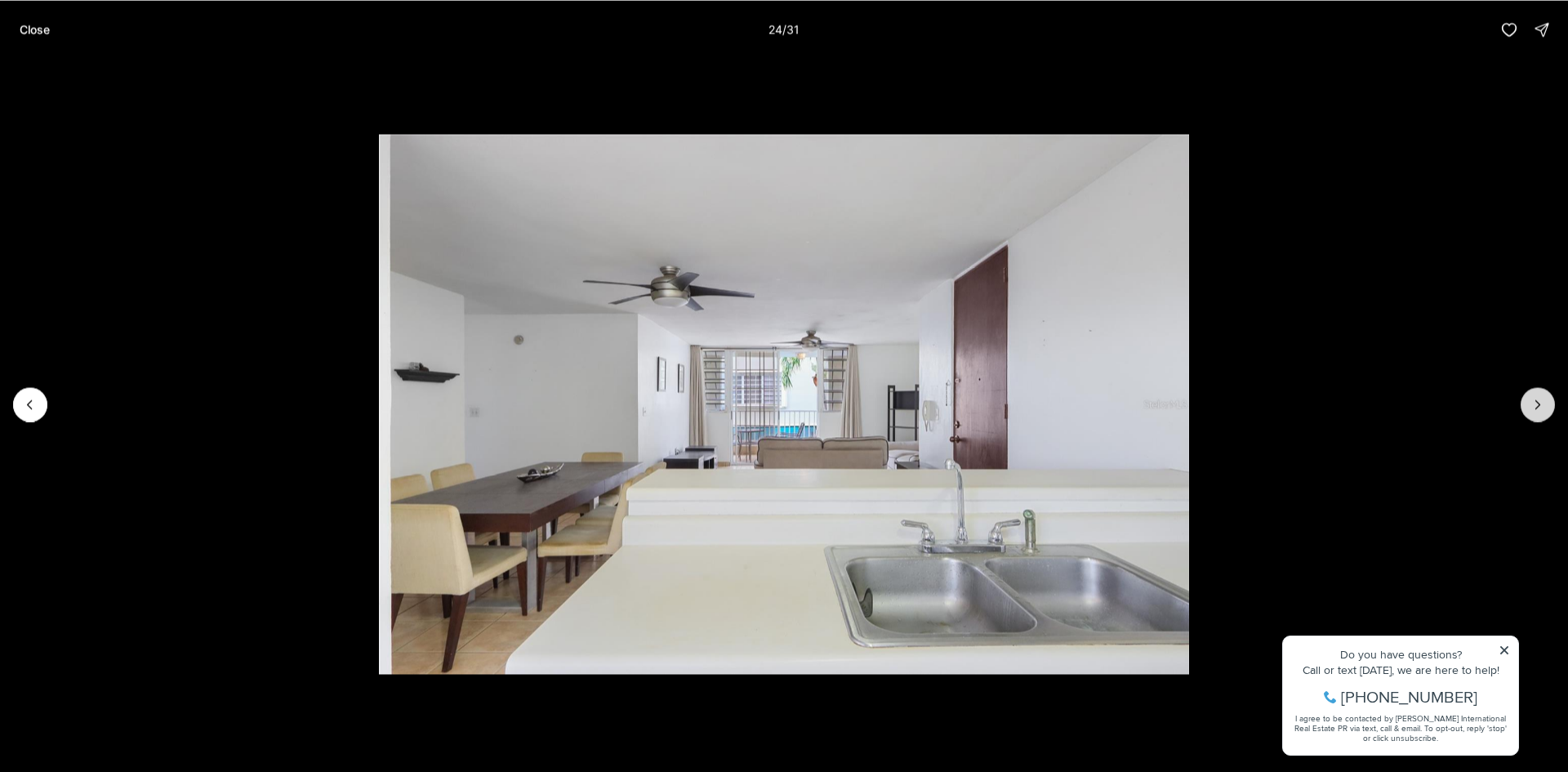
click at [1538, 399] on icon "Next slide" at bounding box center [1538, 404] width 17 height 17
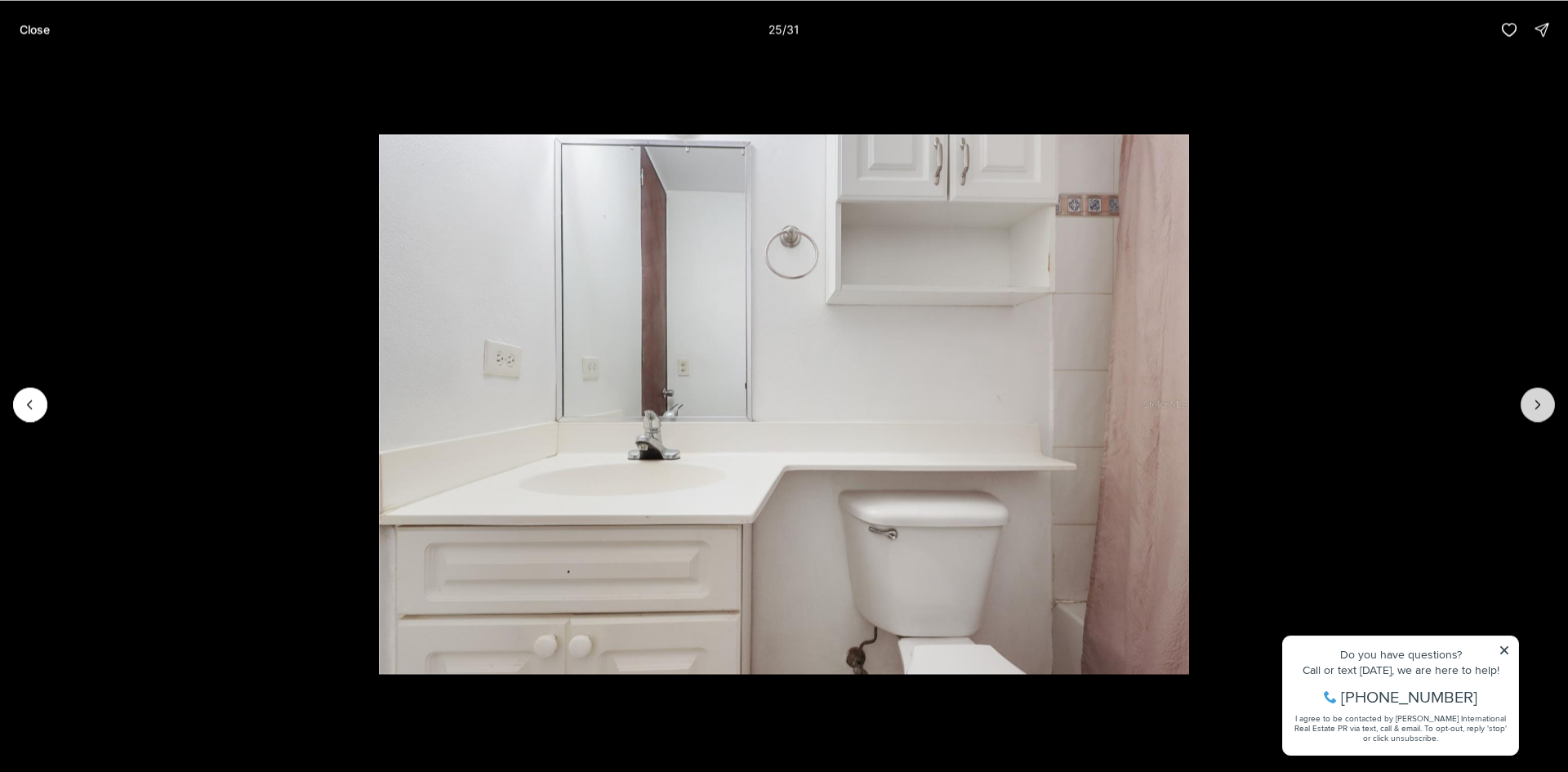
click at [1541, 408] on icon "Next slide" at bounding box center [1538, 404] width 17 height 17
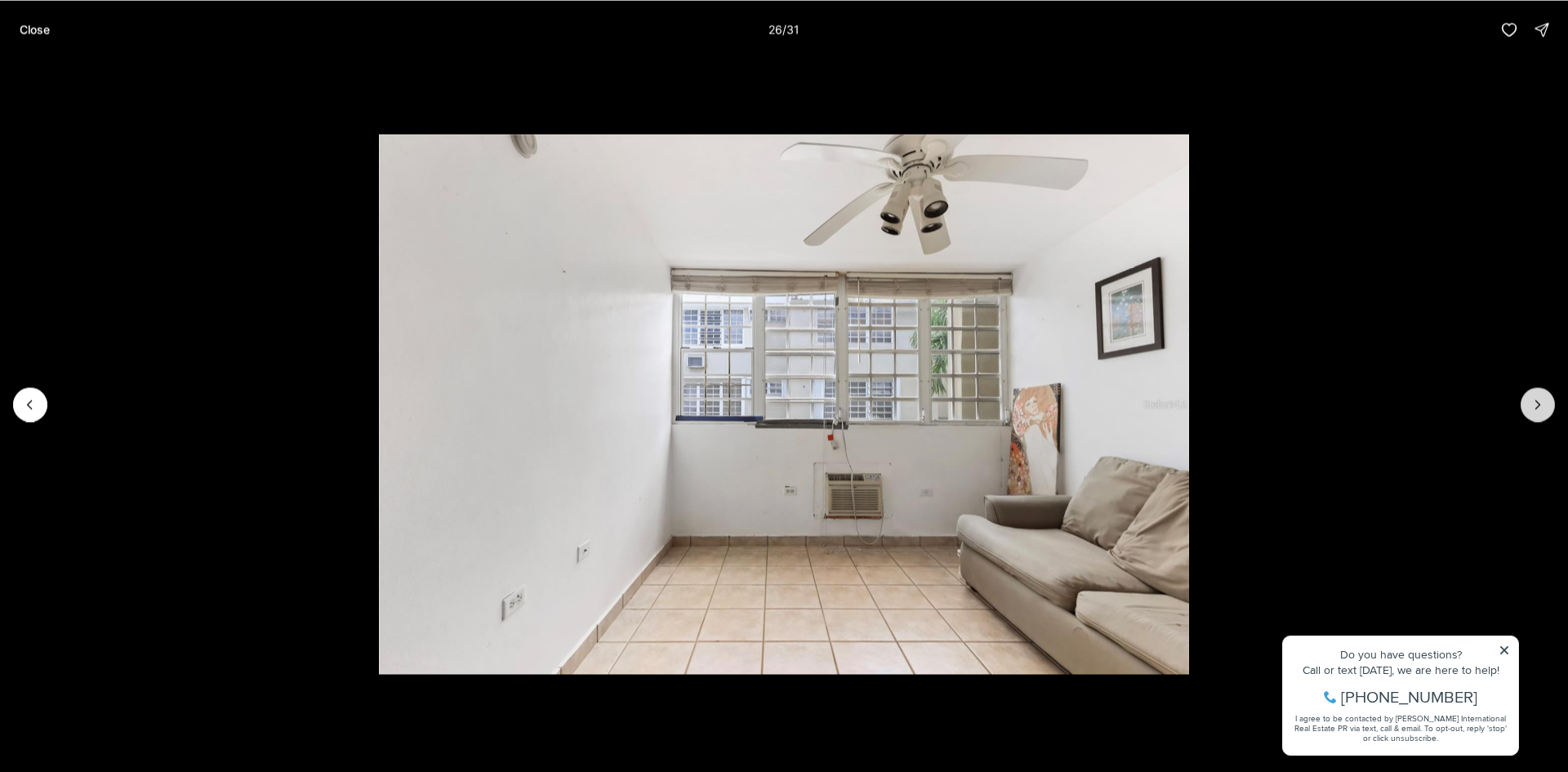
click at [1541, 408] on icon "Next slide" at bounding box center [1538, 404] width 17 height 17
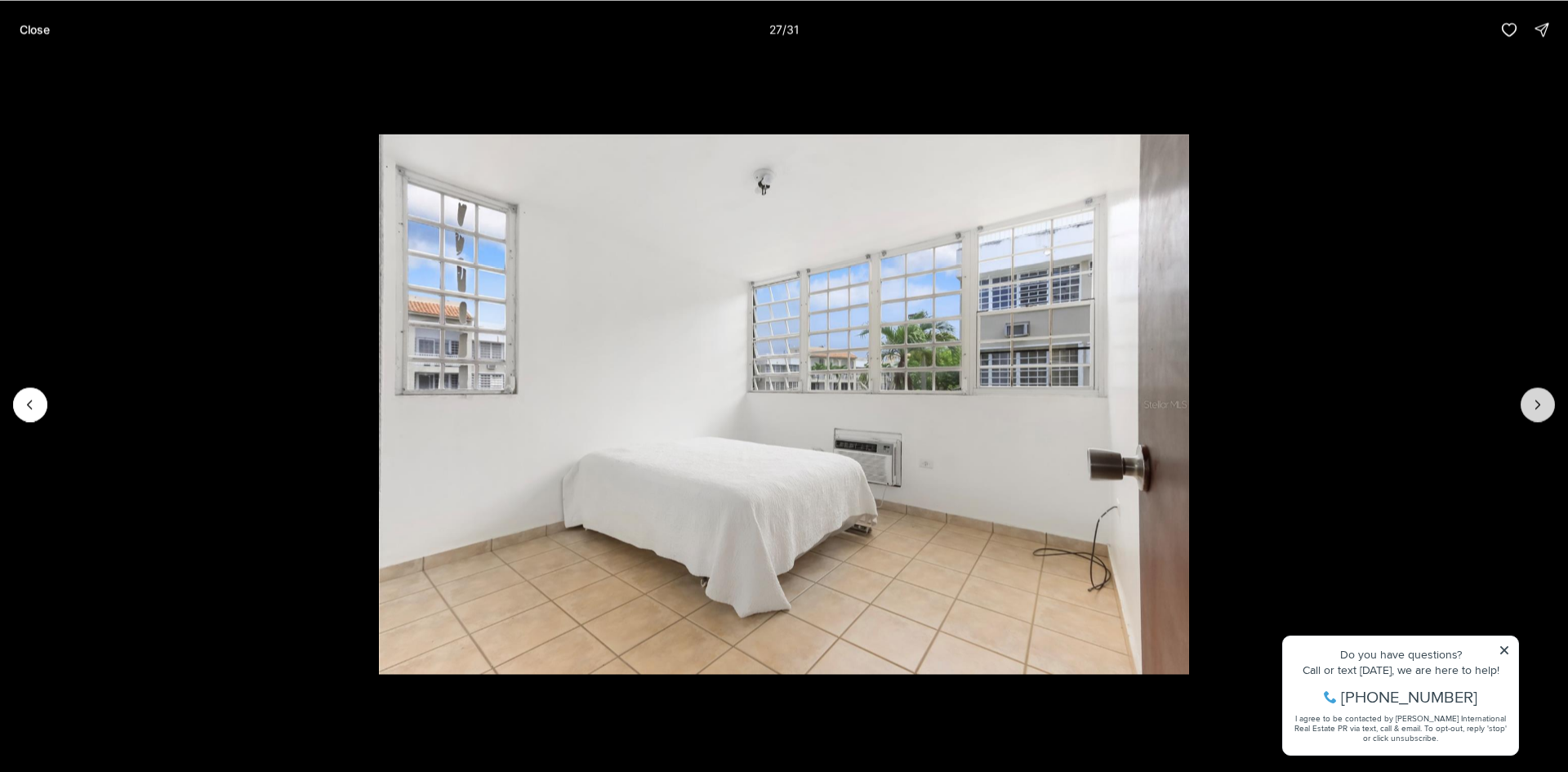
click at [1541, 408] on icon "Next slide" at bounding box center [1538, 404] width 17 height 17
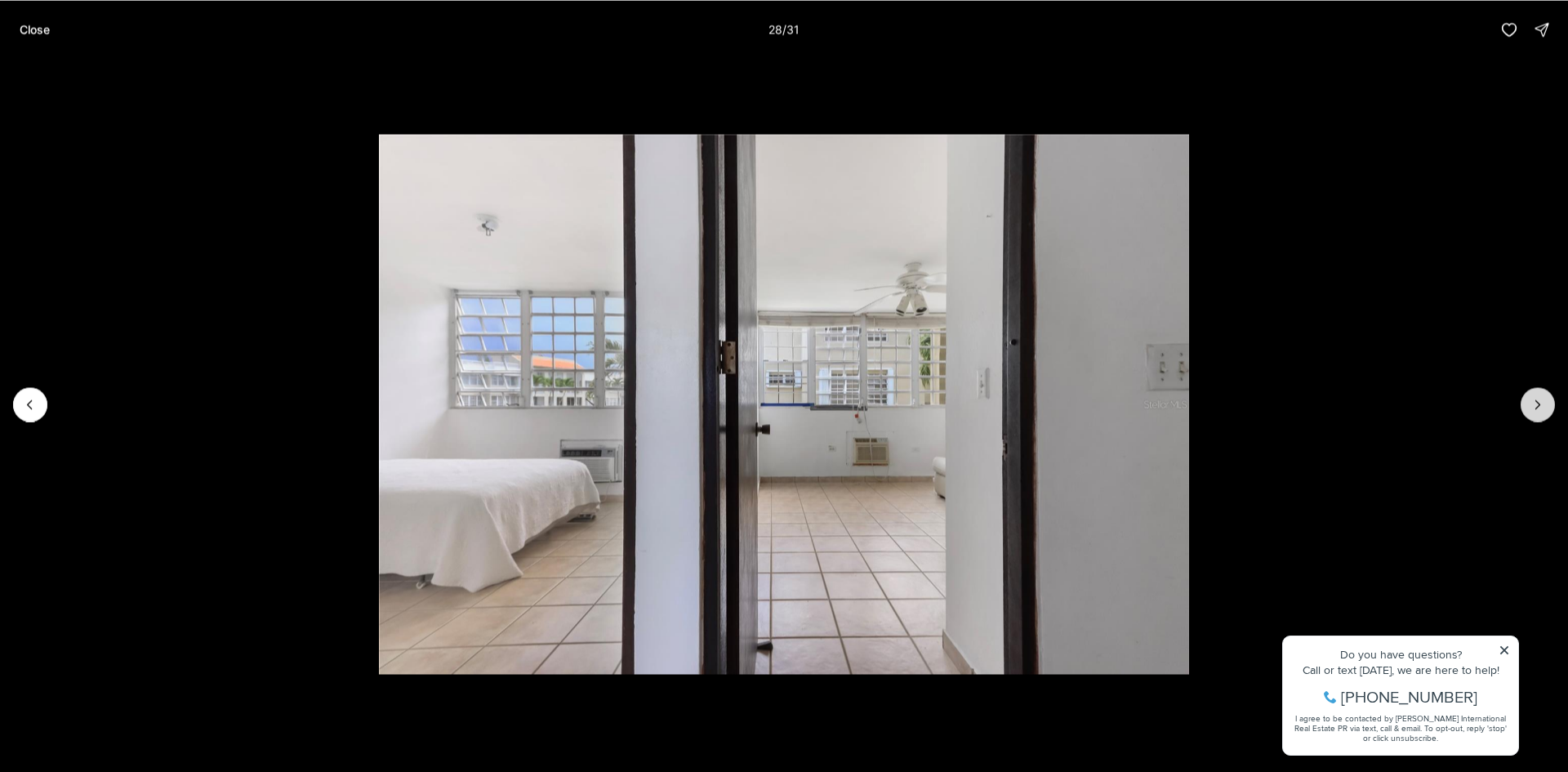
click at [1541, 408] on icon "Next slide" at bounding box center [1538, 404] width 17 height 17
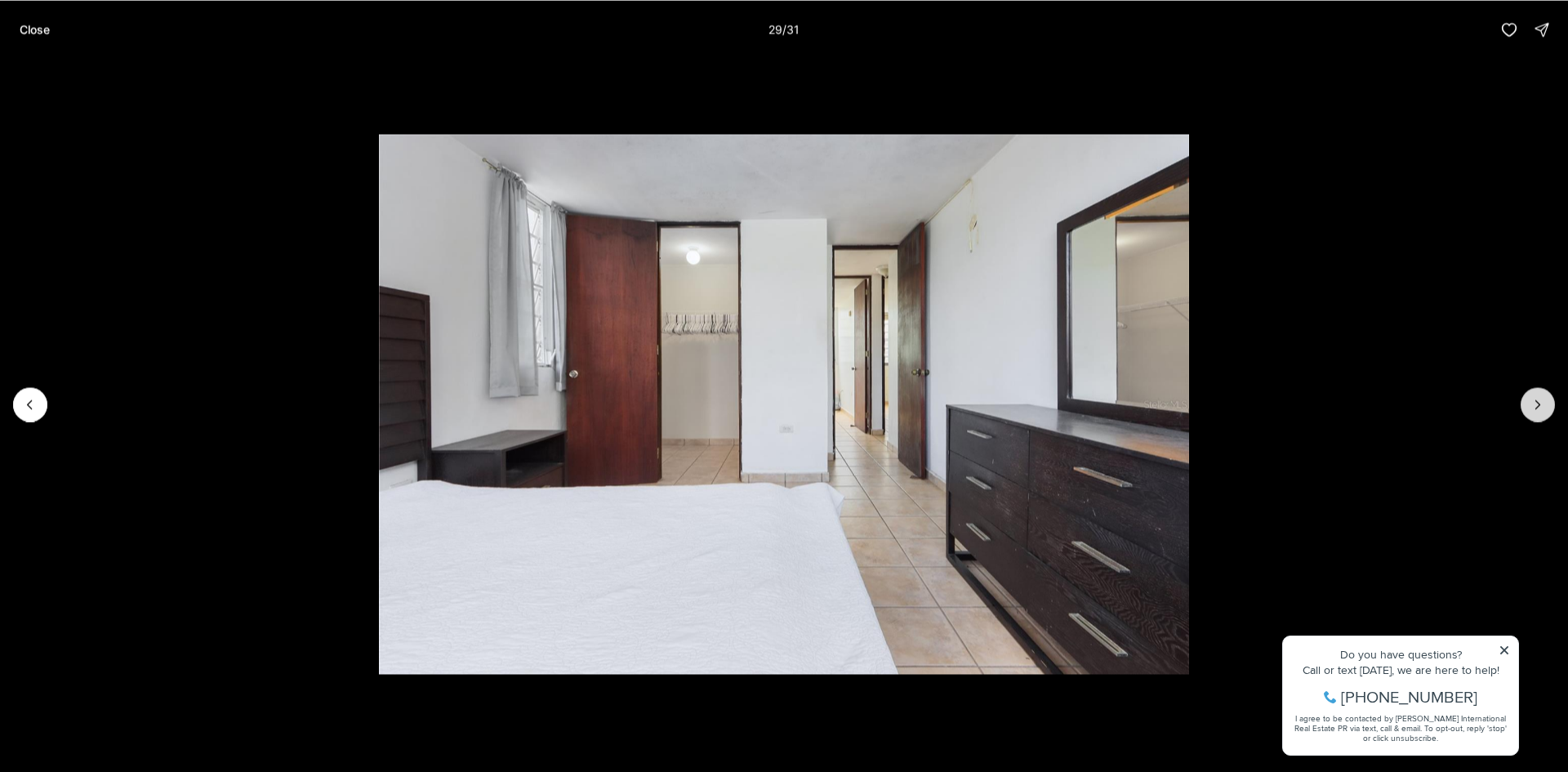
click at [1541, 408] on icon "Next slide" at bounding box center [1538, 404] width 17 height 17
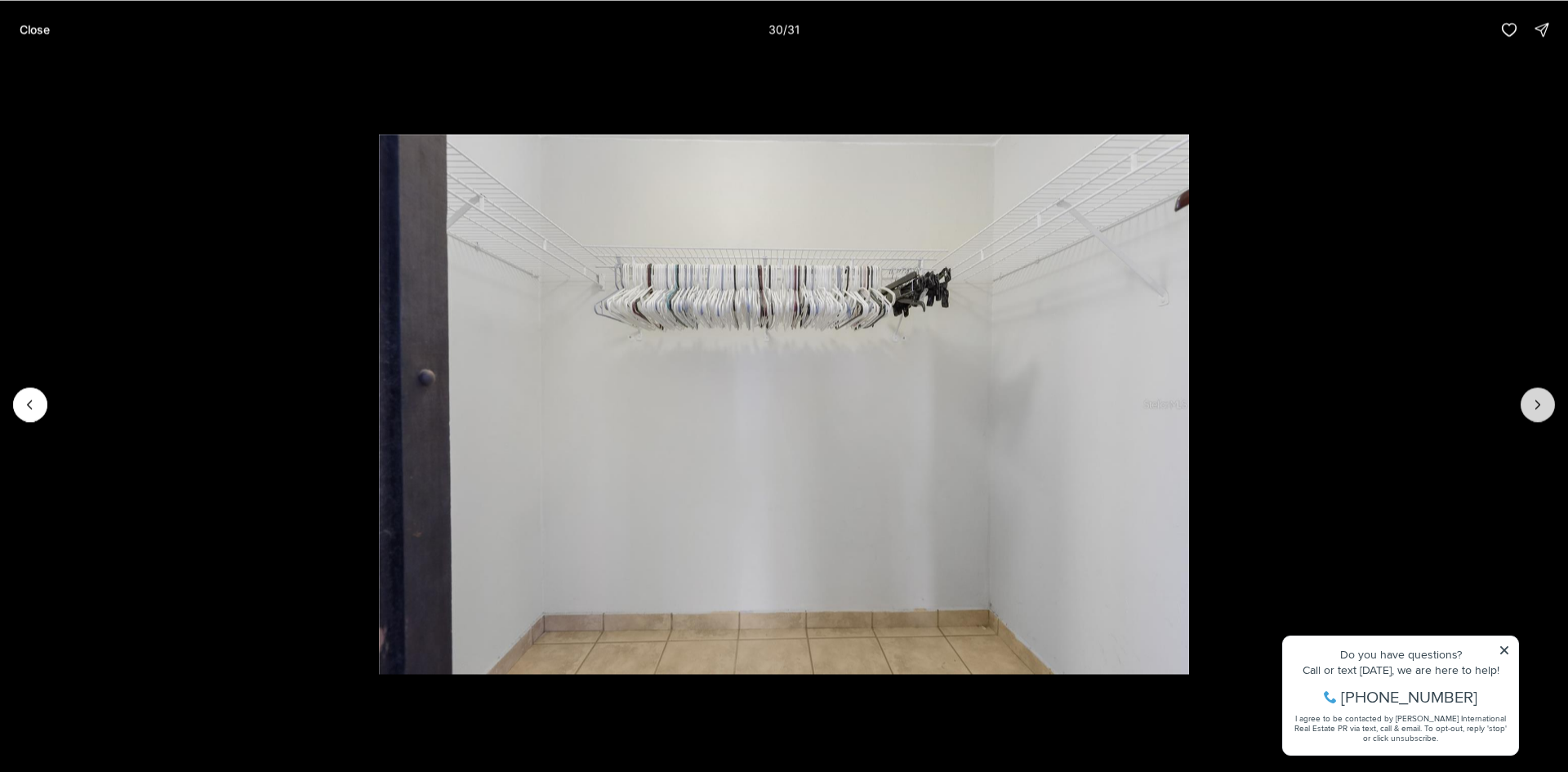
click at [1541, 408] on icon "Next slide" at bounding box center [1538, 404] width 17 height 17
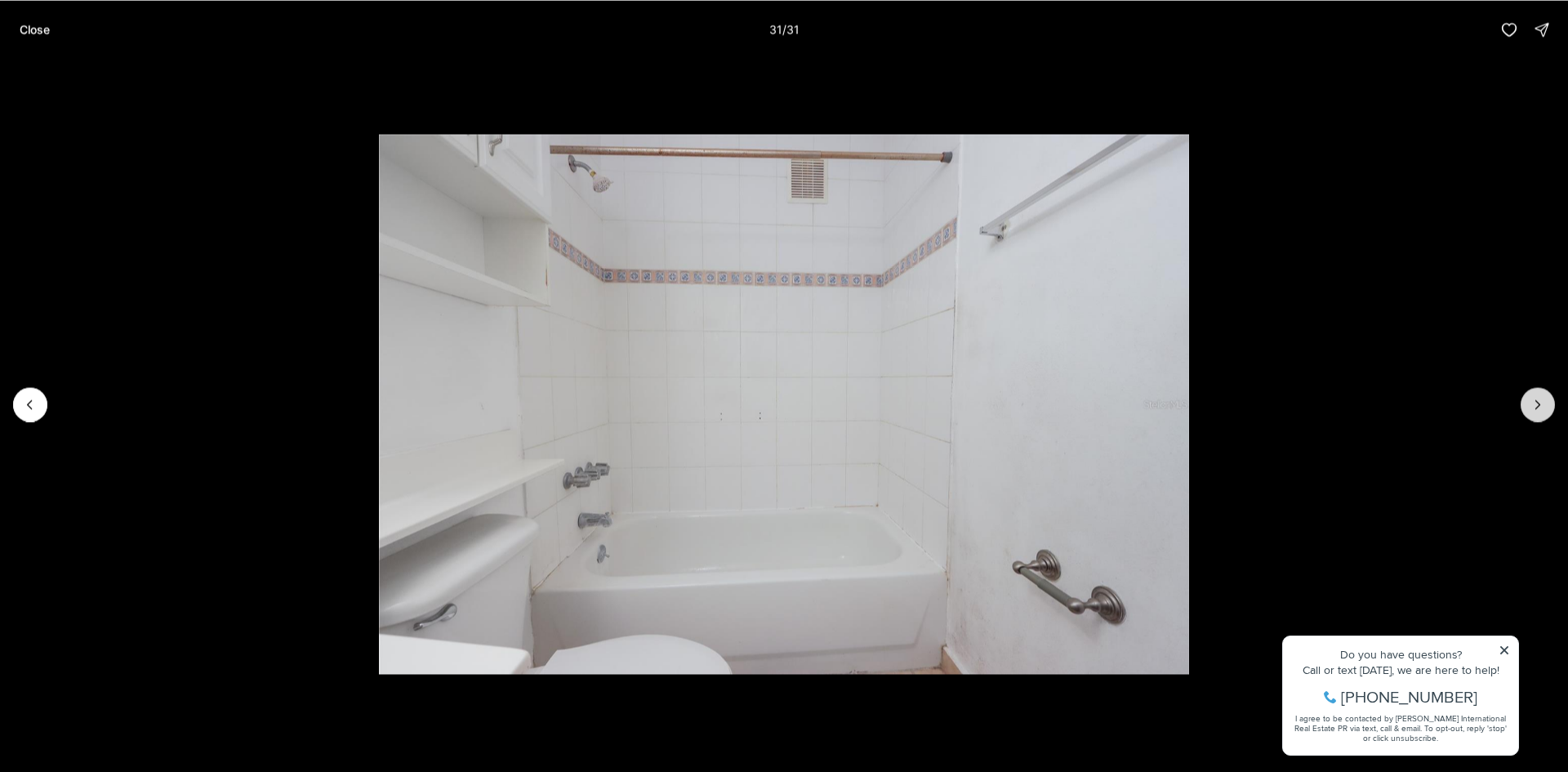
click at [1541, 408] on div at bounding box center [1537, 404] width 34 height 34
